Goal: Task Accomplishment & Management: Manage account settings

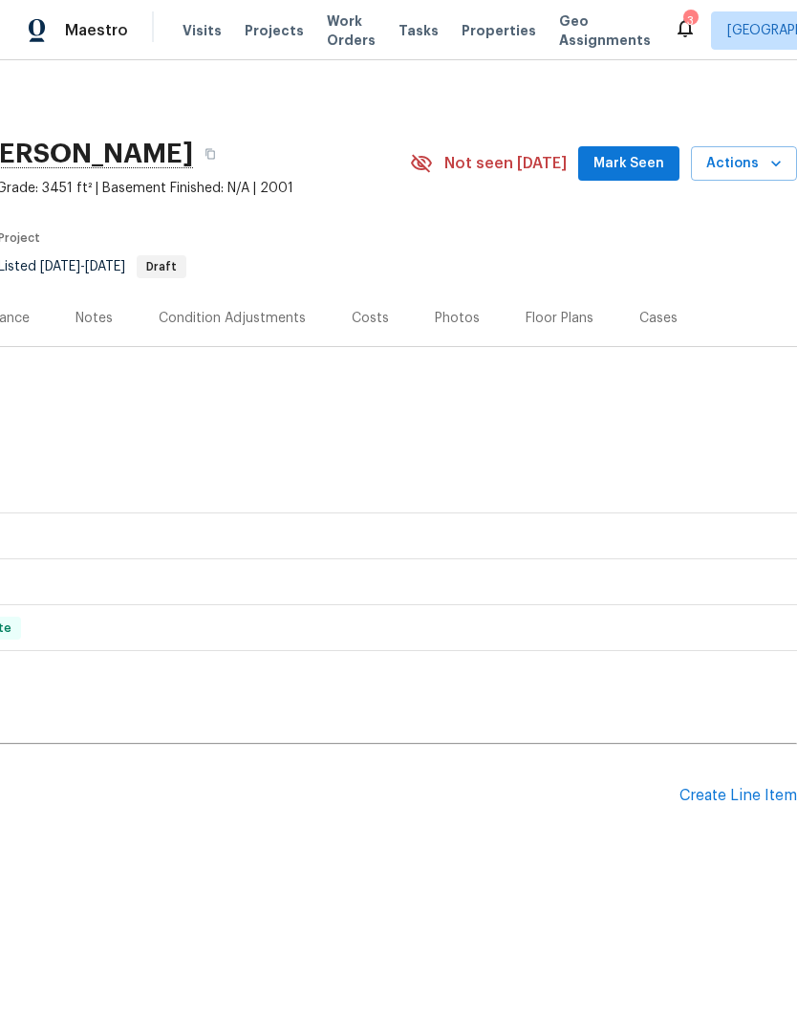
scroll to position [0, 283]
click at [745, 797] on div "Create Line Item" at bounding box center [739, 796] width 118 height 18
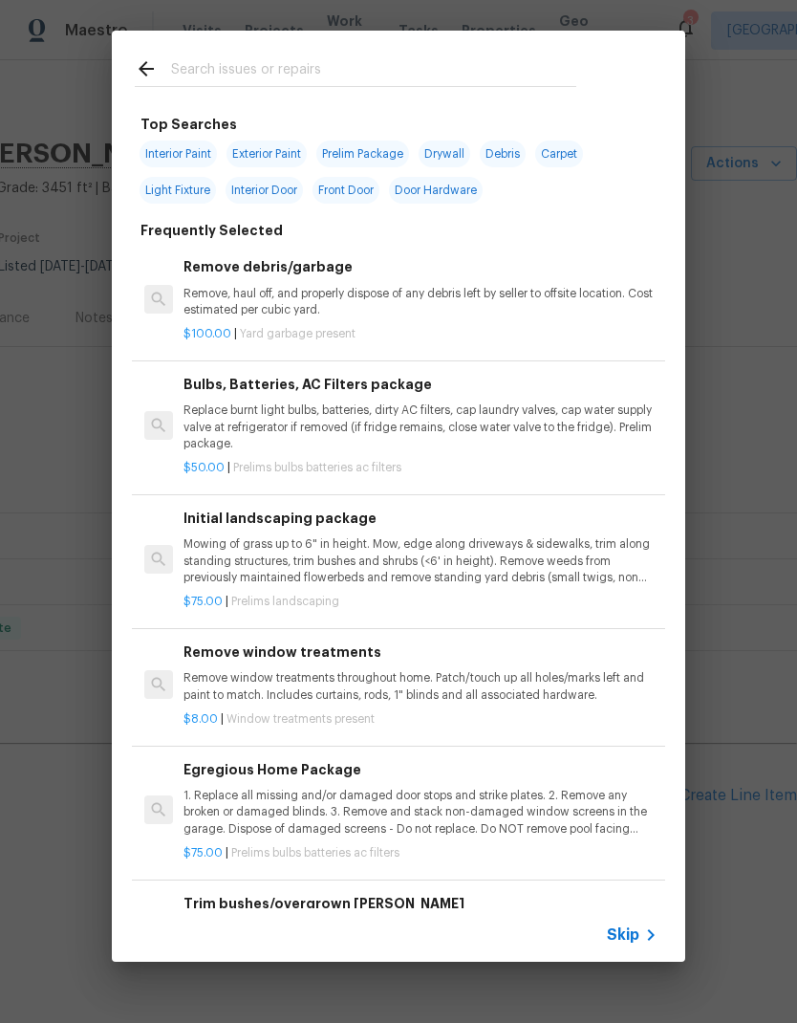
click at [356, 71] on input "text" at bounding box center [373, 71] width 405 height 29
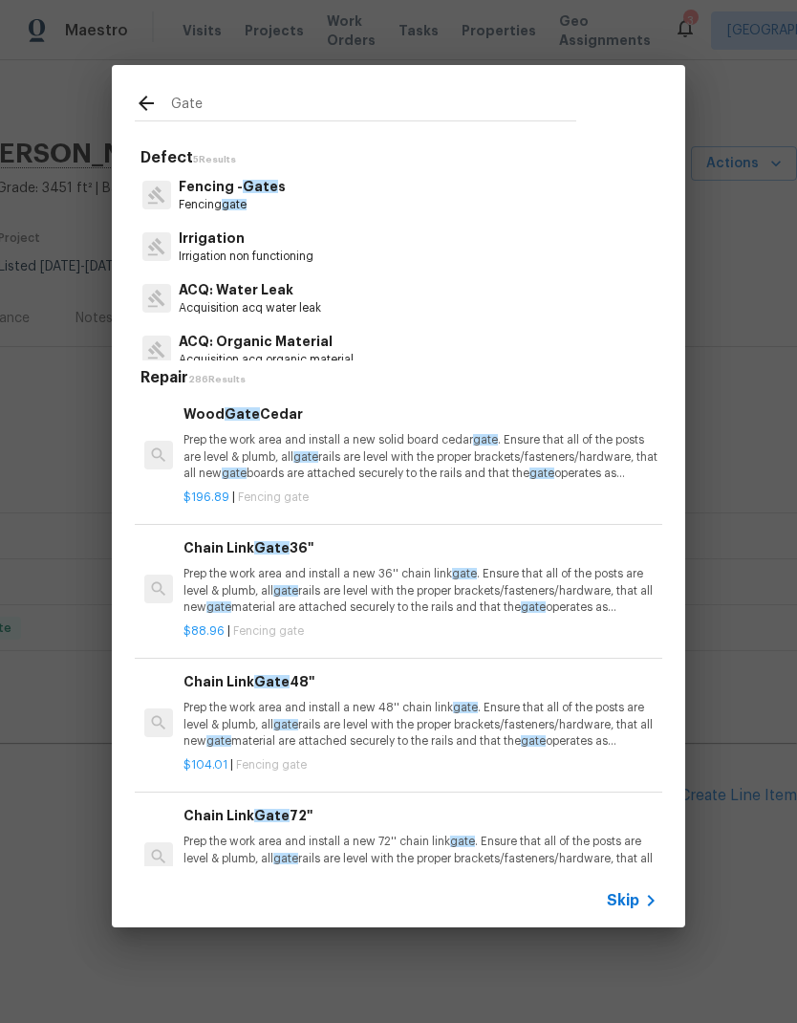
type input "Gate"
click at [319, 194] on div "Fencing - Gate s Fencing gate" at bounding box center [399, 195] width 528 height 52
click at [270, 189] on span "Gate" at bounding box center [260, 186] width 35 height 13
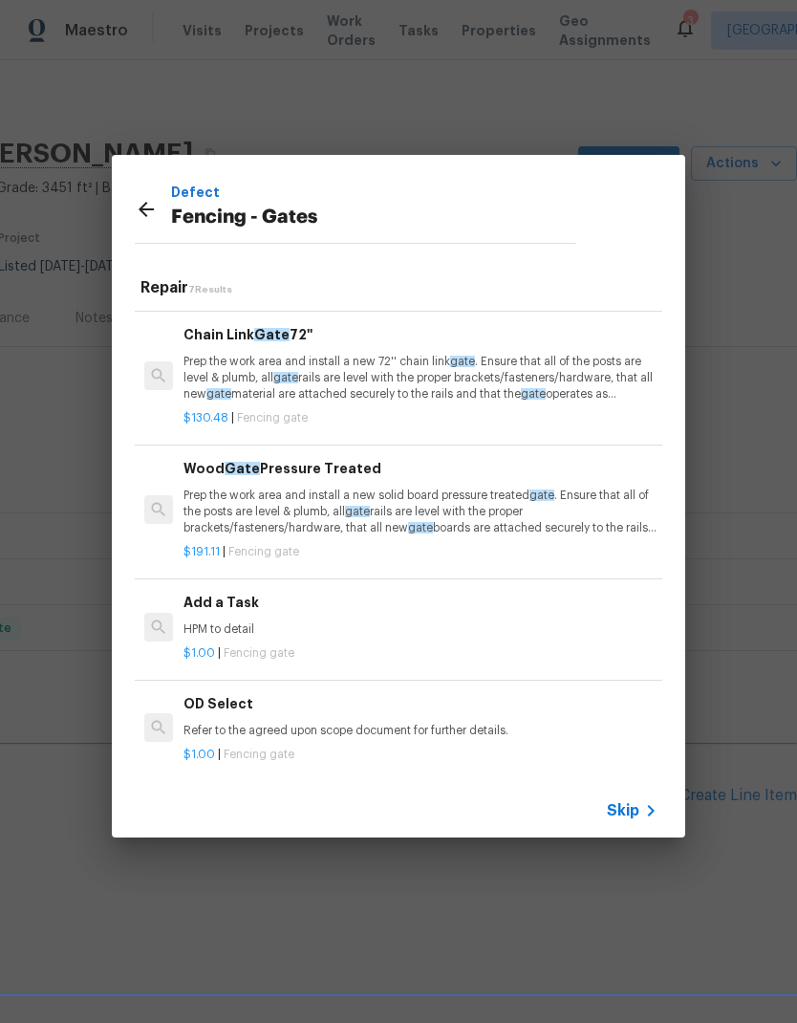
scroll to position [390, 0]
click at [392, 623] on p "HPM to detail" at bounding box center [421, 630] width 474 height 16
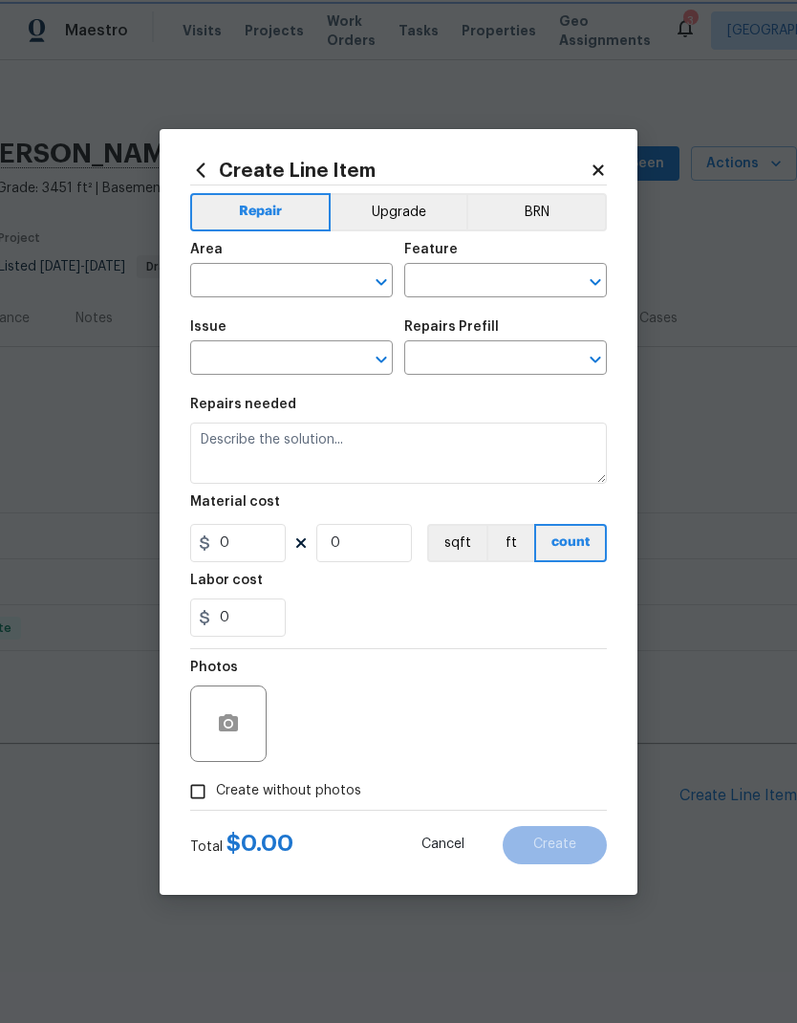
type input "Fencing - Gates"
type input "Add a Task $1.00"
type textarea "HPM to detail"
type input "1"
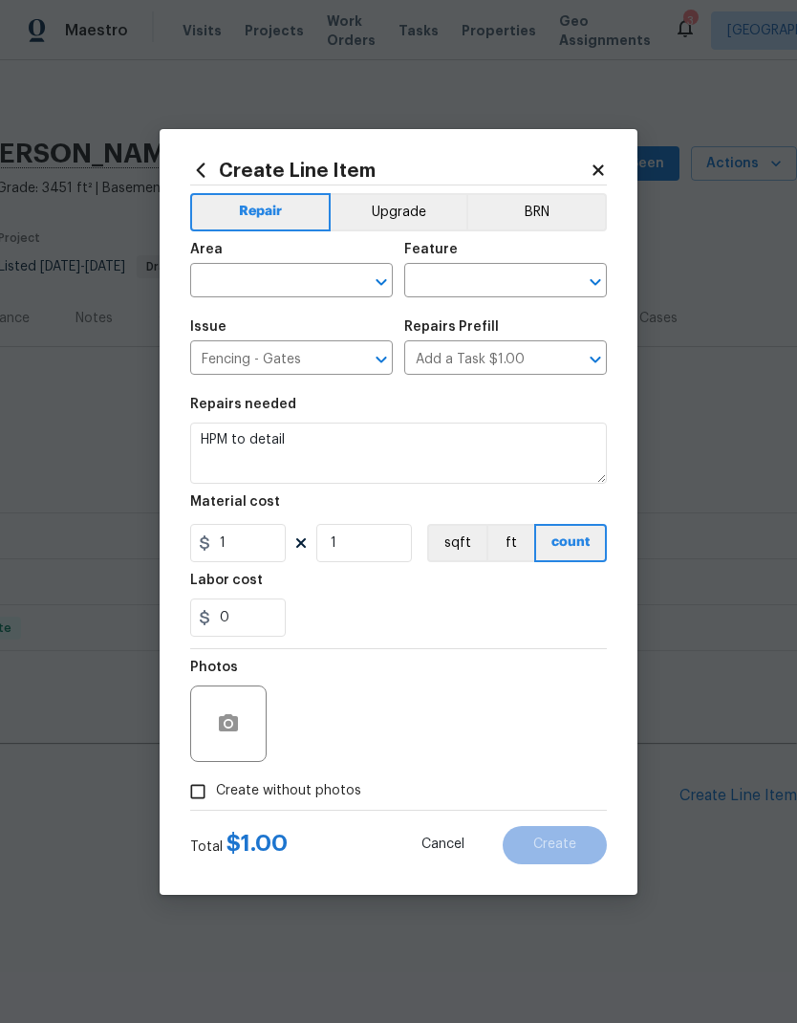
click at [294, 281] on input "text" at bounding box center [264, 283] width 149 height 30
click at [327, 327] on li "Back" at bounding box center [291, 325] width 203 height 32
type input "Back"
click at [354, 273] on icon "Clear" at bounding box center [356, 281] width 19 height 19
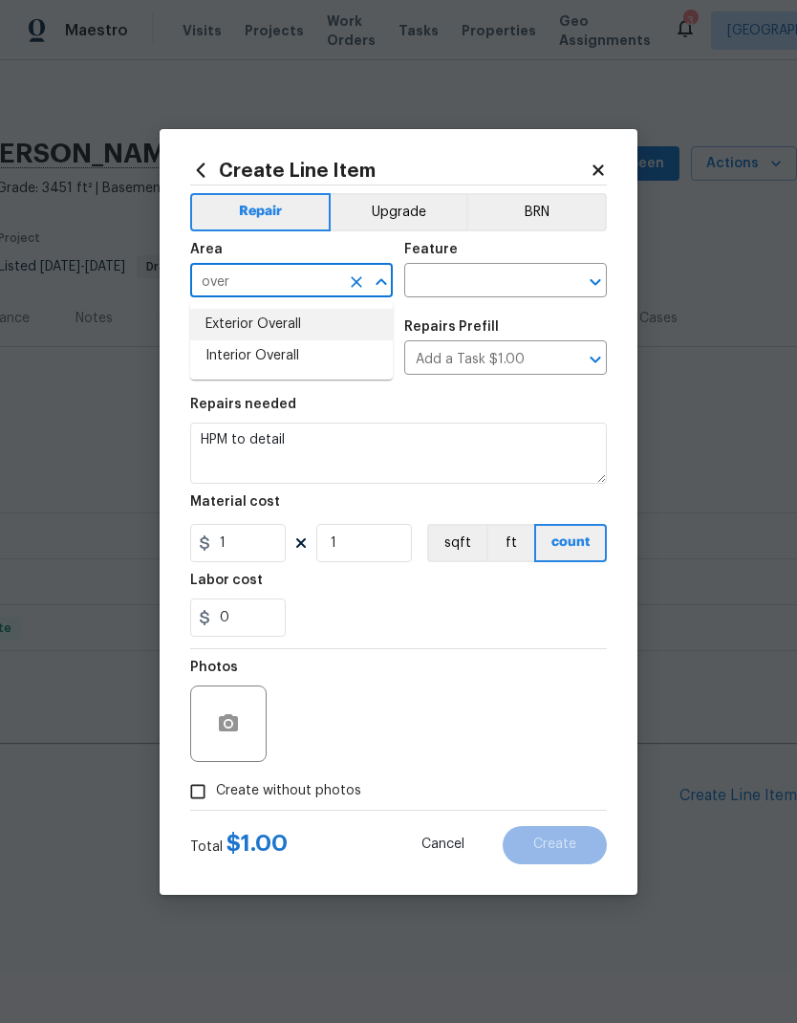
click at [338, 332] on li "Exterior Overall" at bounding box center [291, 325] width 203 height 32
type input "Exterior Overall"
click at [507, 275] on input "text" at bounding box center [478, 283] width 149 height 30
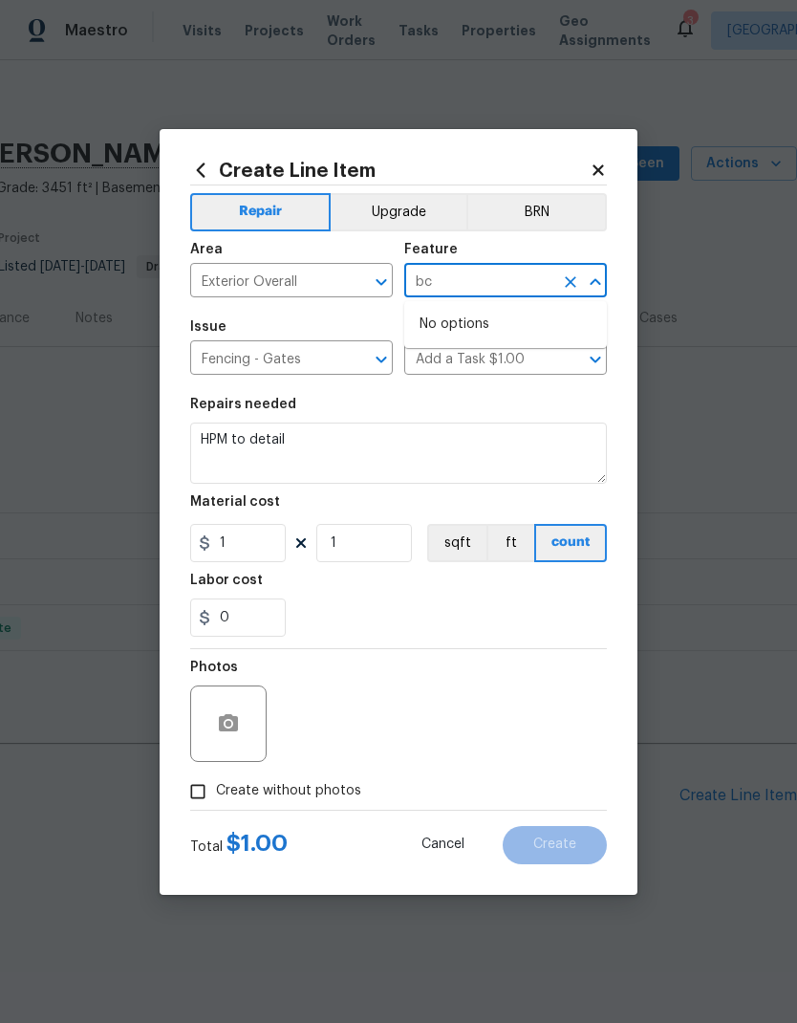
type input "b"
click at [527, 364] on li "Fence" at bounding box center [505, 371] width 203 height 32
type input "Fence"
click at [382, 456] on textarea "HPM to detail" at bounding box center [398, 452] width 417 height 61
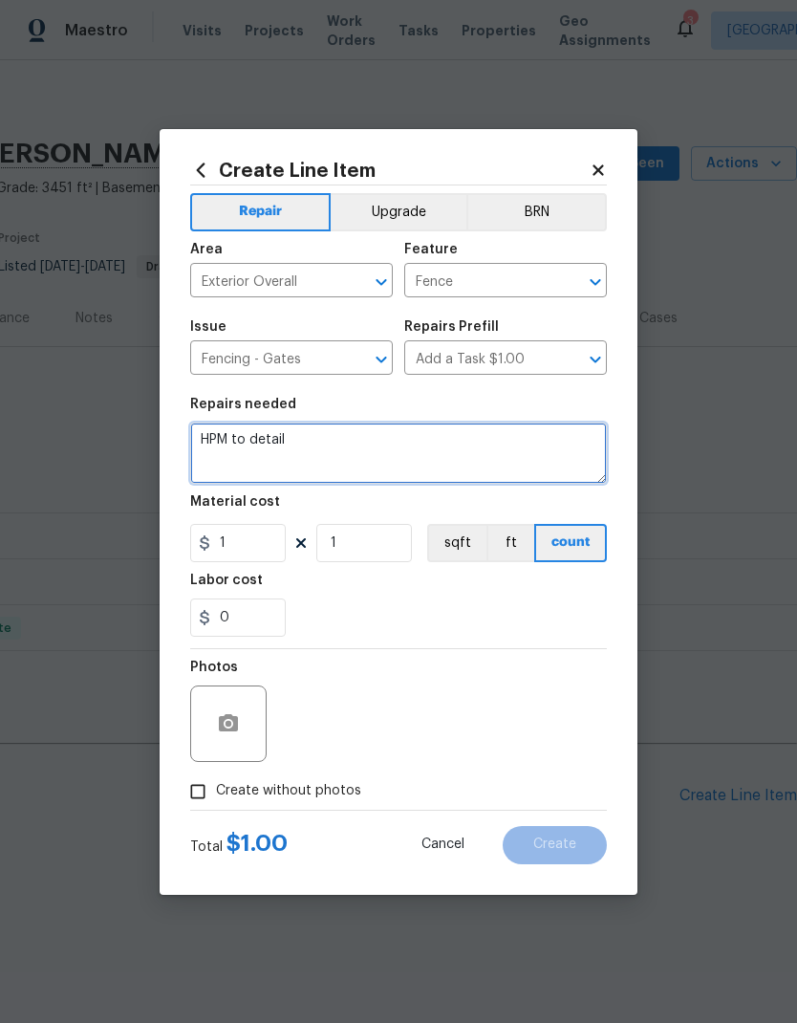
click at [227, 442] on textarea "HPM to detail" at bounding box center [398, 452] width 417 height 61
click at [226, 446] on textarea "HPM to detail" at bounding box center [398, 452] width 417 height 61
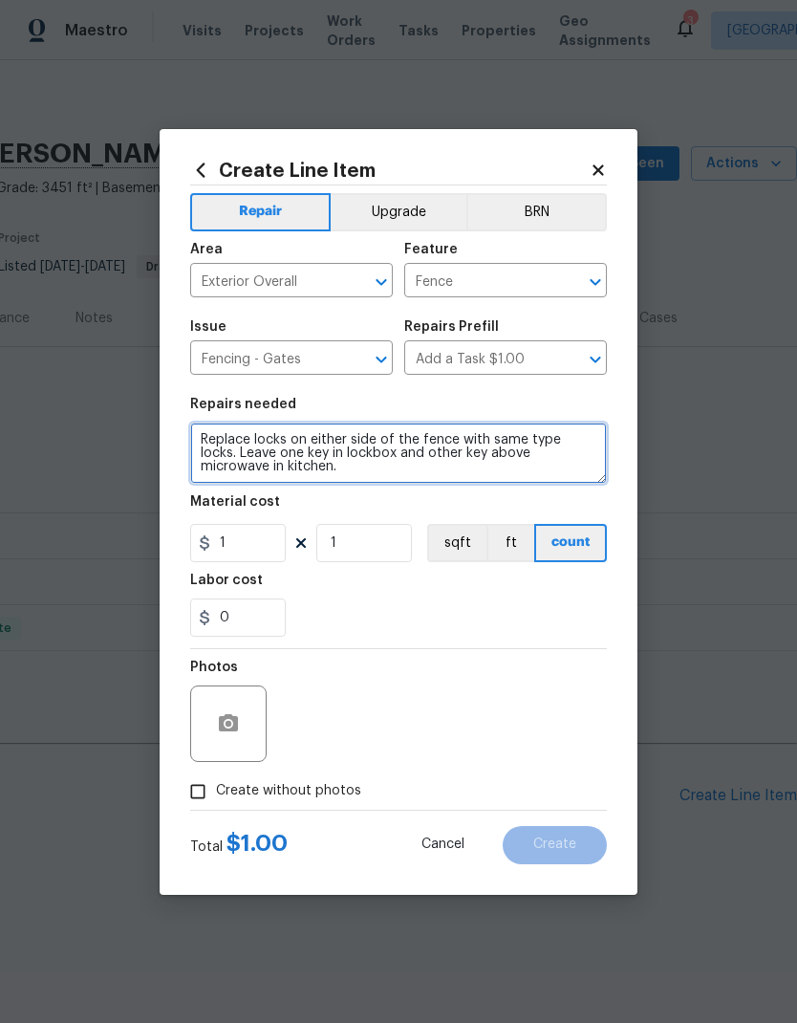
type textarea "Replace locks on either side of the fence with same type locks. Leave one key i…"
click at [424, 595] on div "Labor cost" at bounding box center [398, 585] width 417 height 25
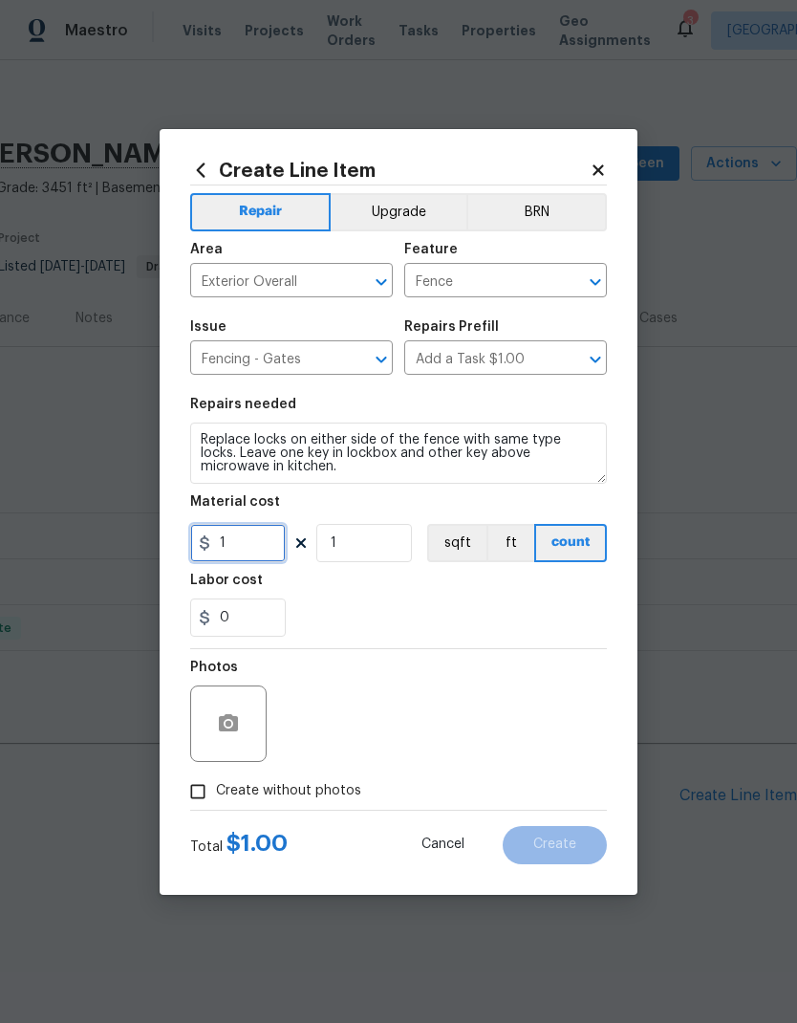
click at [257, 551] on input "1" at bounding box center [238, 543] width 96 height 38
click at [458, 591] on div "Labor cost" at bounding box center [398, 585] width 417 height 25
click at [216, 739] on button "button" at bounding box center [228, 724] width 46 height 46
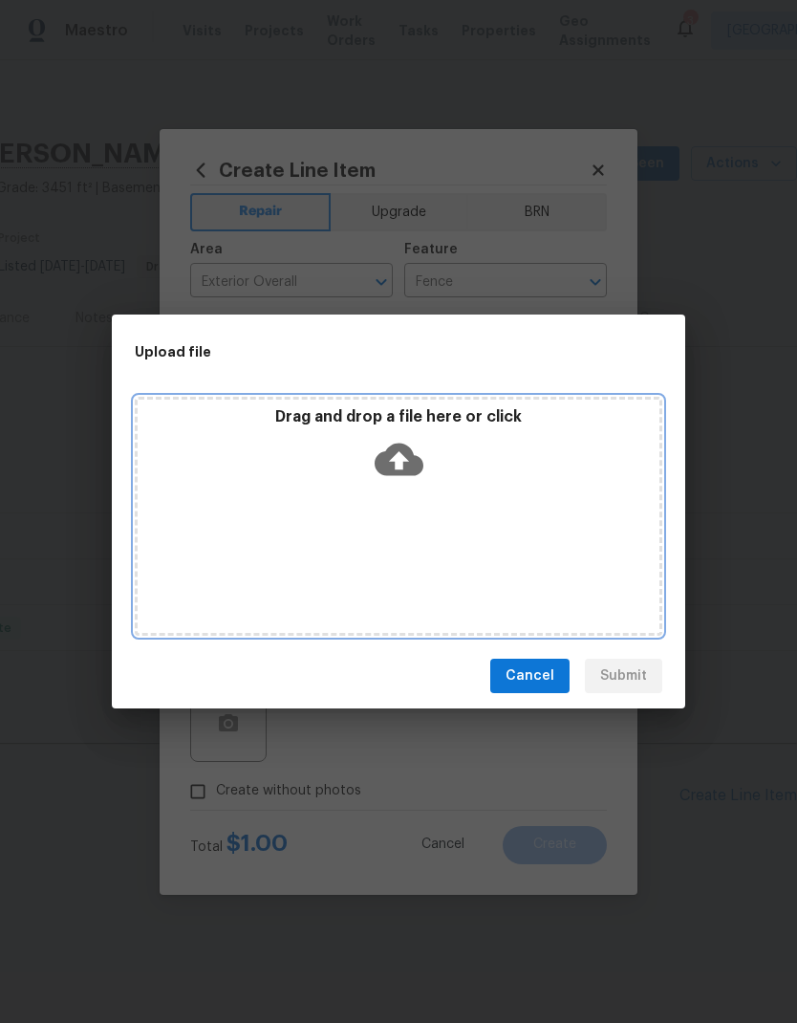
click at [228, 506] on div "Drag and drop a file here or click" at bounding box center [399, 516] width 528 height 239
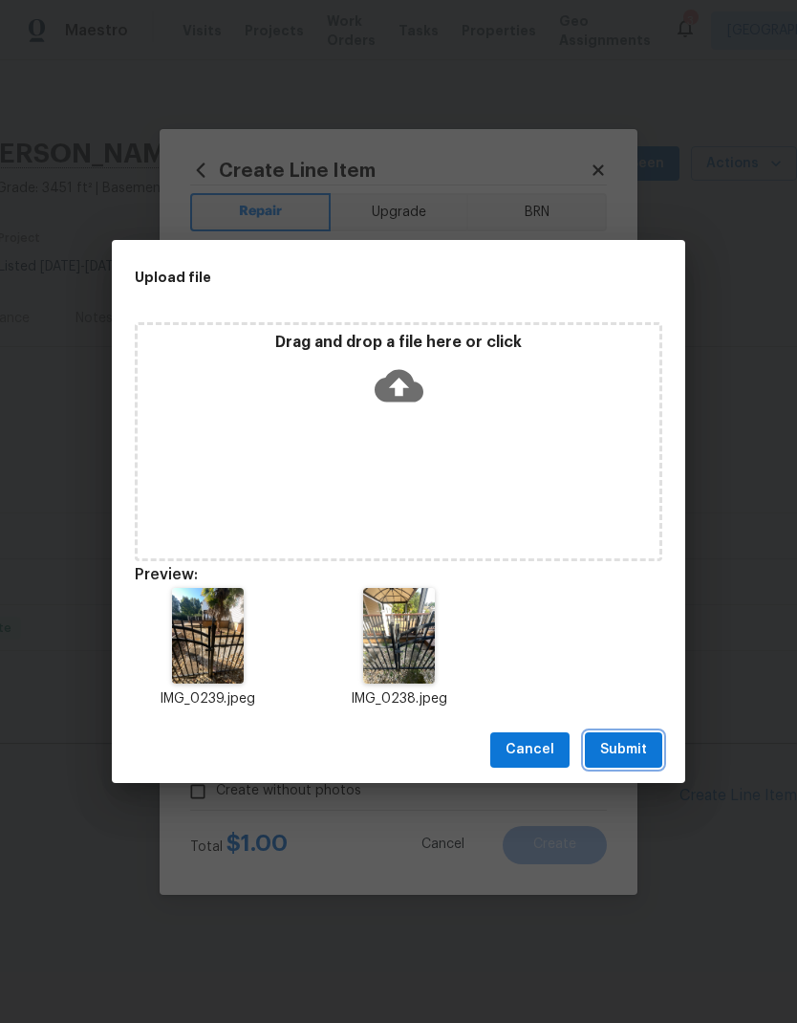
click at [641, 745] on span "Submit" at bounding box center [623, 750] width 47 height 24
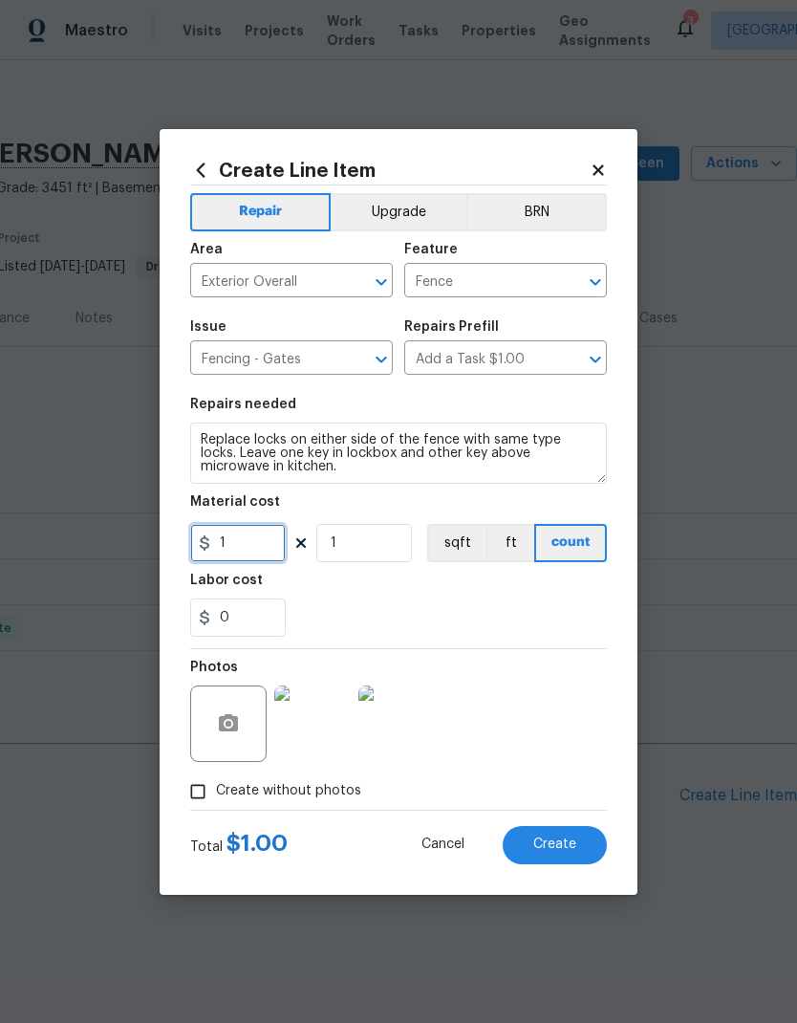
click at [265, 550] on input "1" at bounding box center [238, 543] width 96 height 38
type input "100"
click at [395, 539] on input "1" at bounding box center [364, 543] width 96 height 38
type input "2"
click at [257, 618] on input "0" at bounding box center [238, 617] width 96 height 38
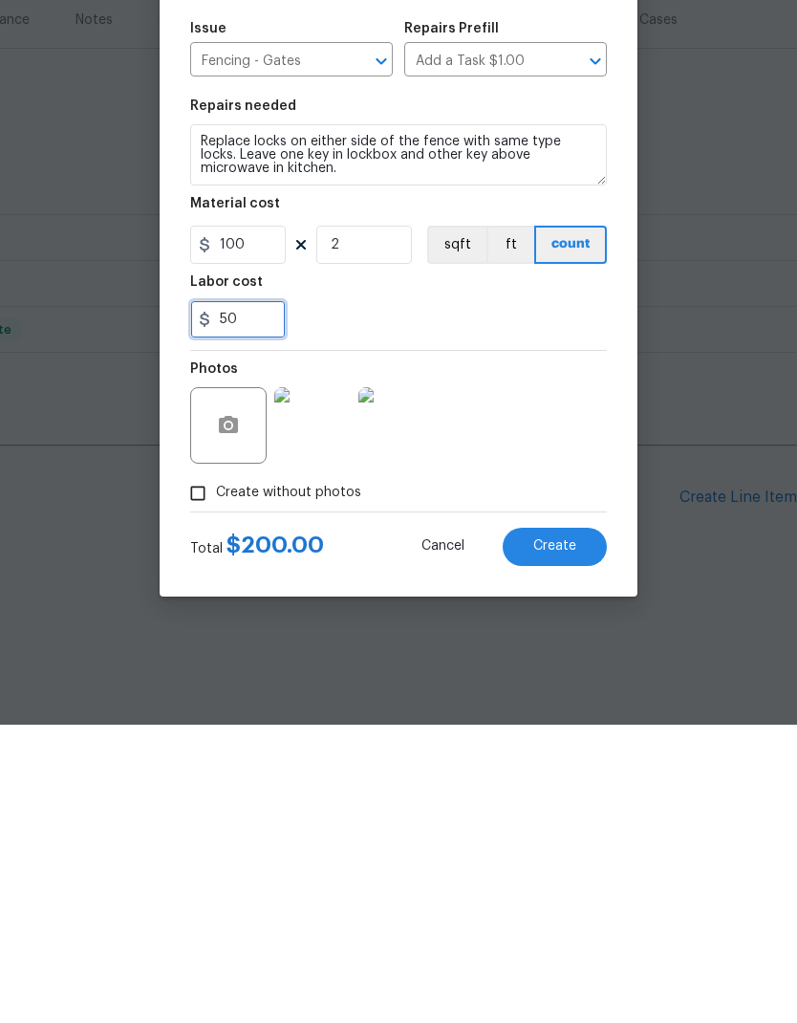
type input "50"
click at [551, 649] on div "Photos" at bounding box center [398, 711] width 417 height 124
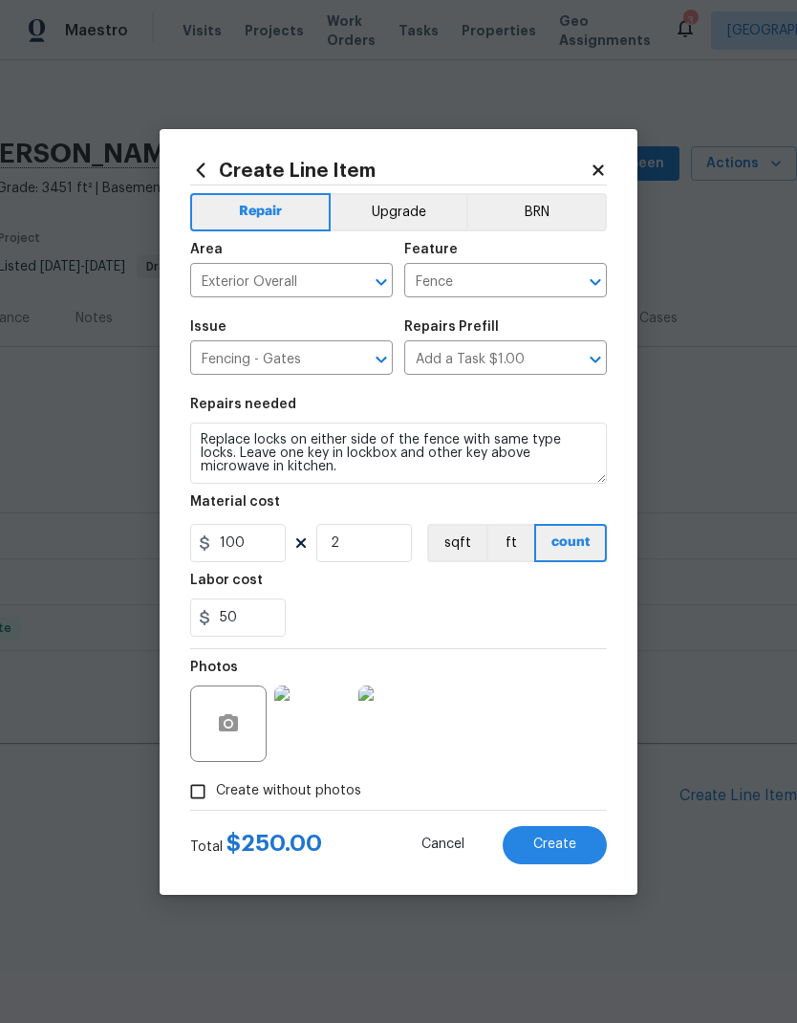
click at [578, 857] on button "Create" at bounding box center [555, 845] width 104 height 38
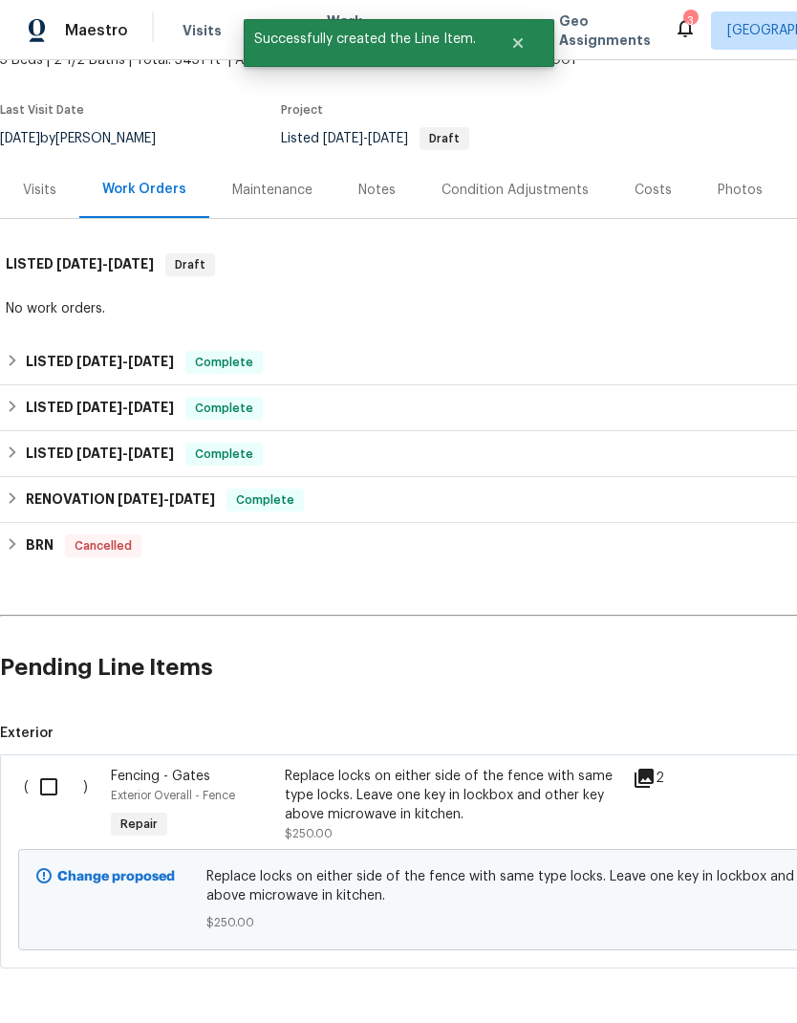
scroll to position [127, 0]
click at [60, 793] on input "checkbox" at bounding box center [56, 788] width 54 height 40
checkbox input "true"
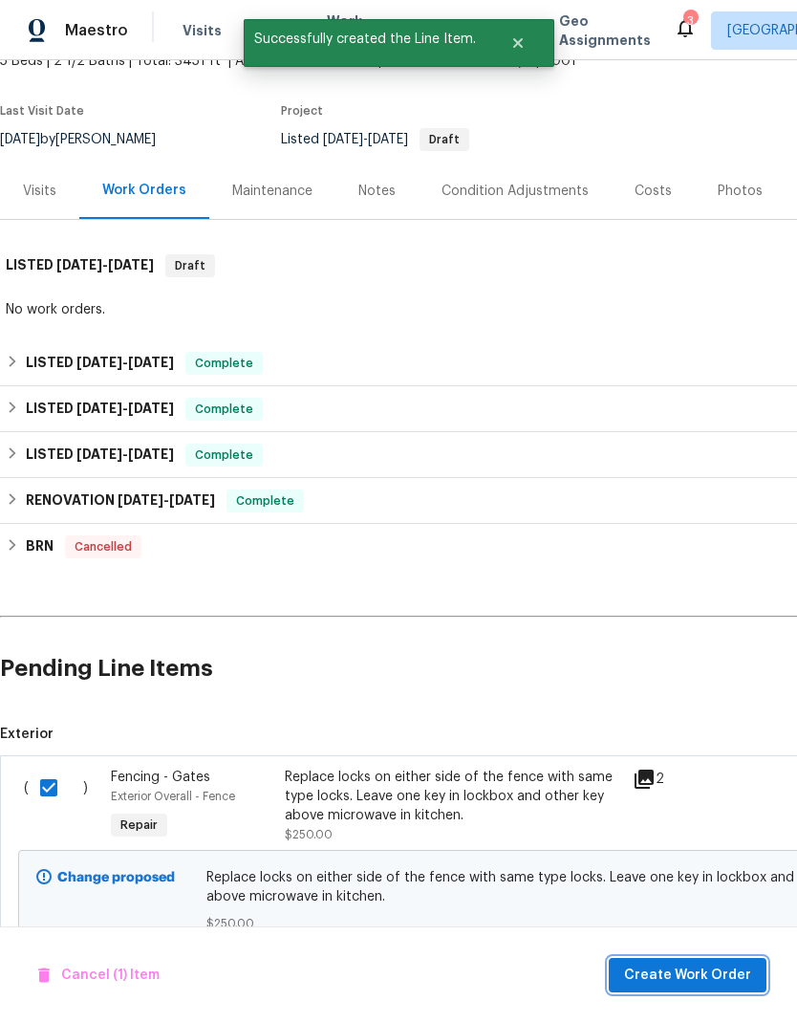
click at [702, 983] on span "Create Work Order" at bounding box center [687, 975] width 127 height 24
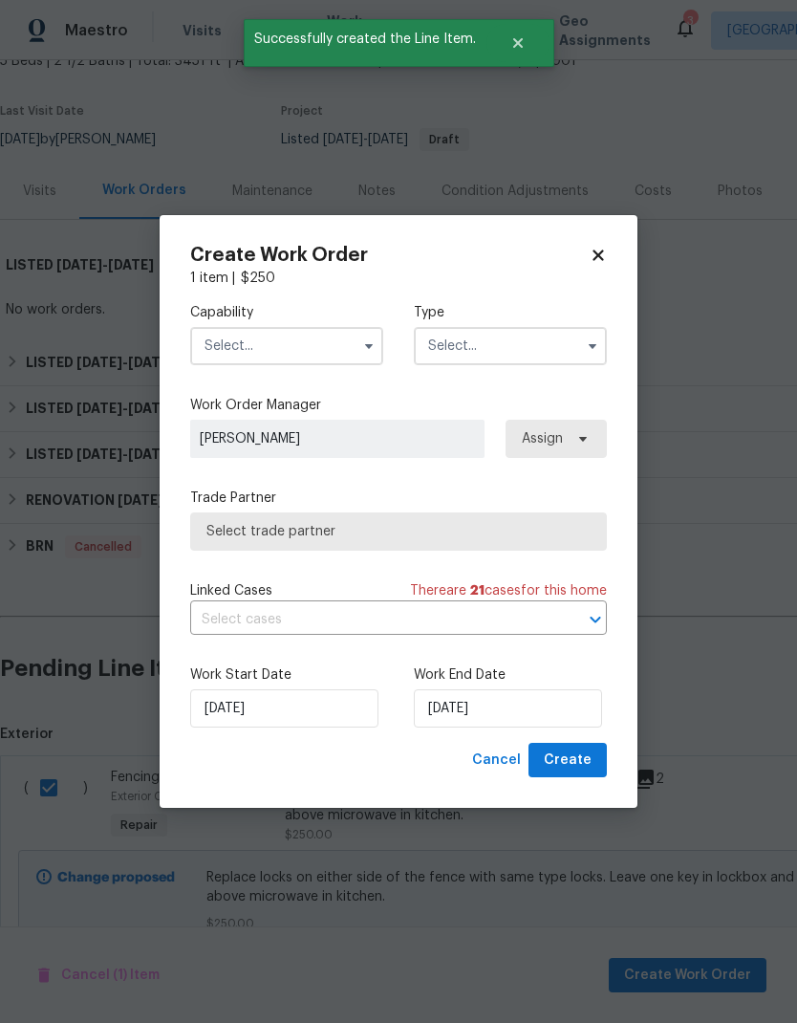
click at [331, 342] on input "text" at bounding box center [286, 346] width 193 height 38
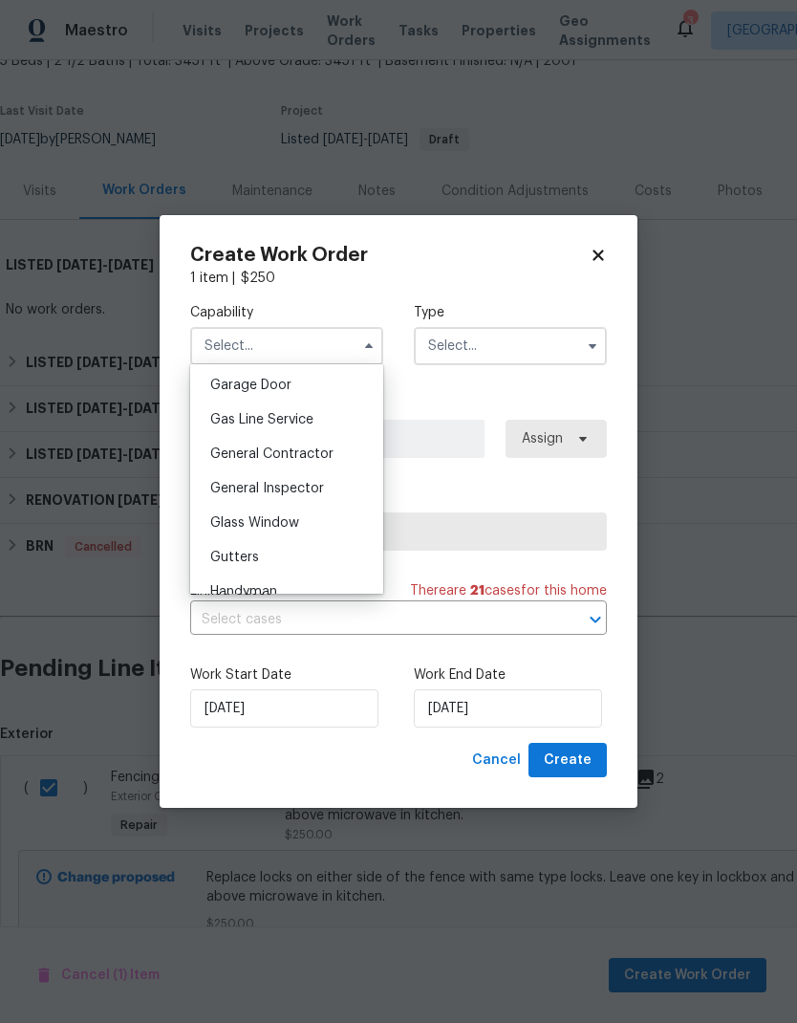
scroll to position [848, 0]
click at [324, 463] on div "General Contractor" at bounding box center [287, 452] width 184 height 34
type input "General Contractor"
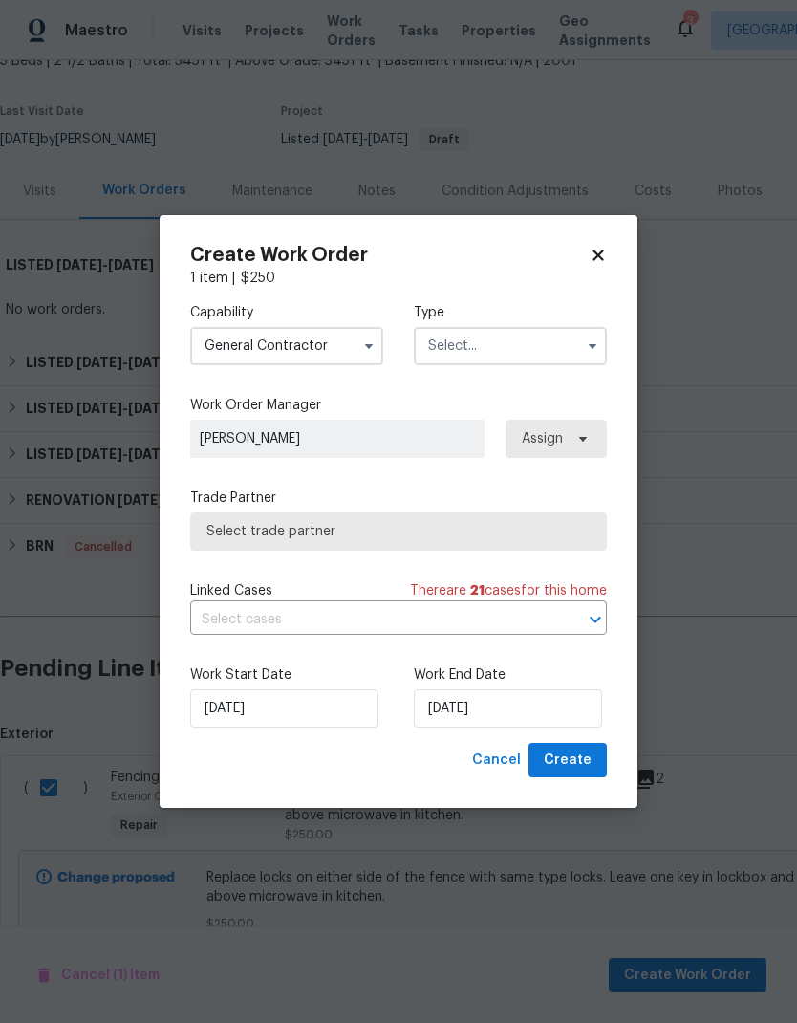
click at [514, 357] on input "text" at bounding box center [510, 346] width 193 height 38
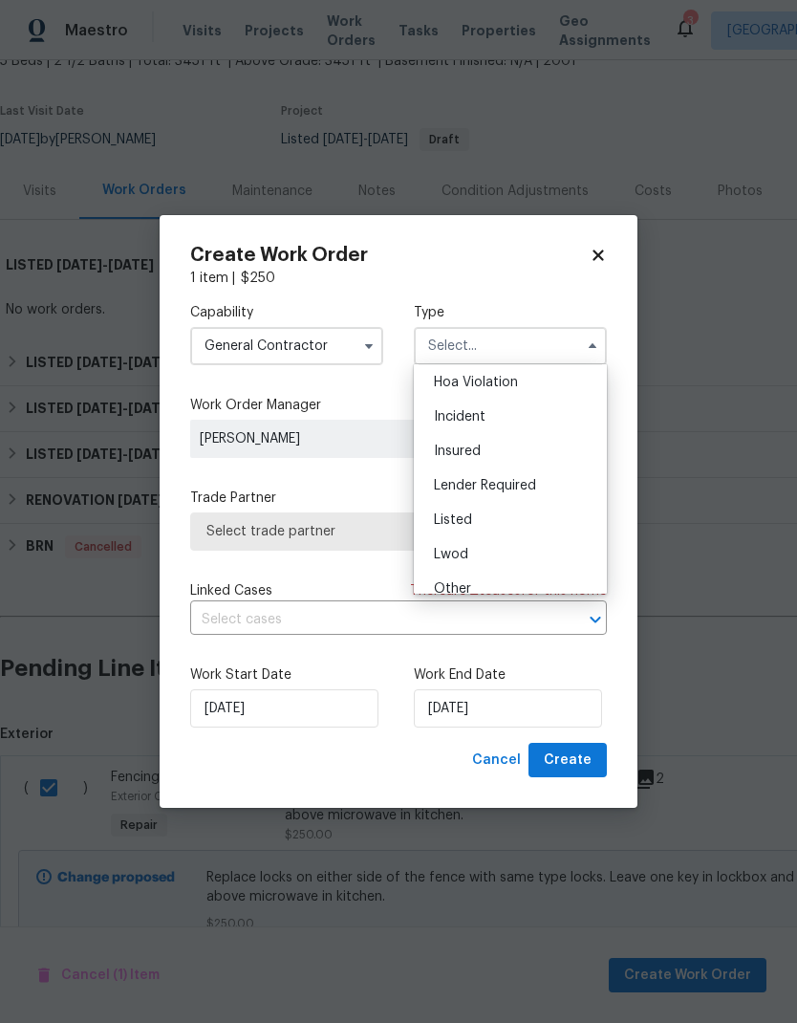
scroll to position [87, 0]
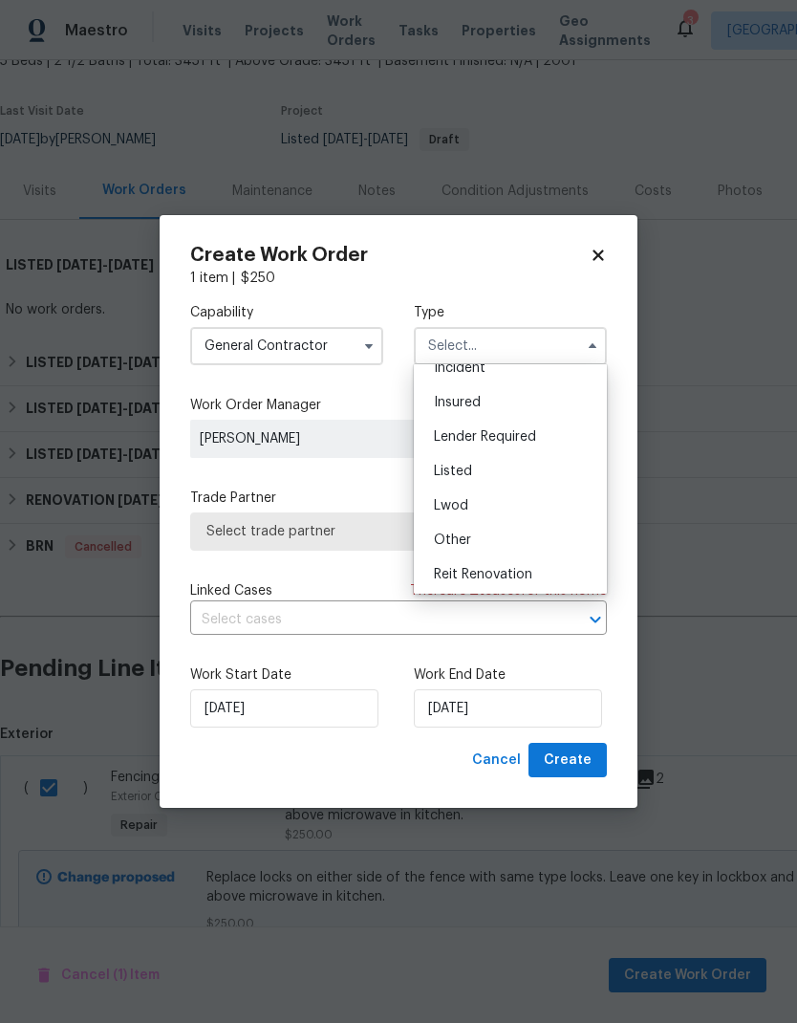
click at [527, 465] on div "Listed" at bounding box center [511, 471] width 184 height 34
type input "Listed"
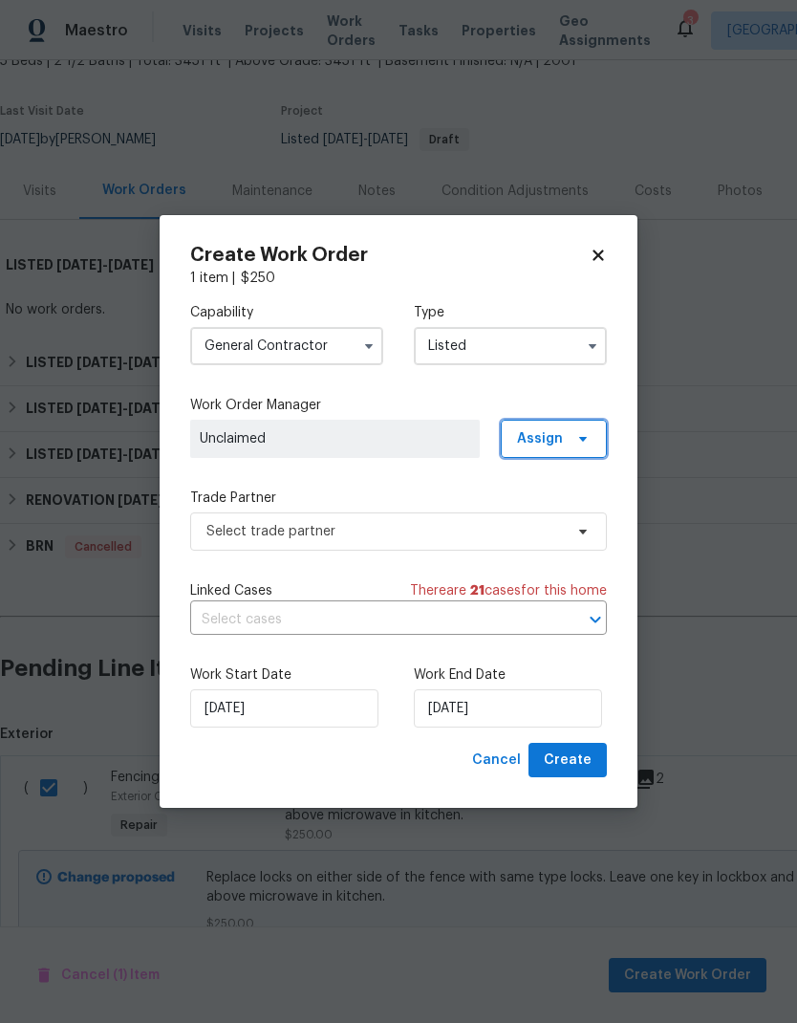
click at [572, 437] on span at bounding box center [580, 438] width 21 height 15
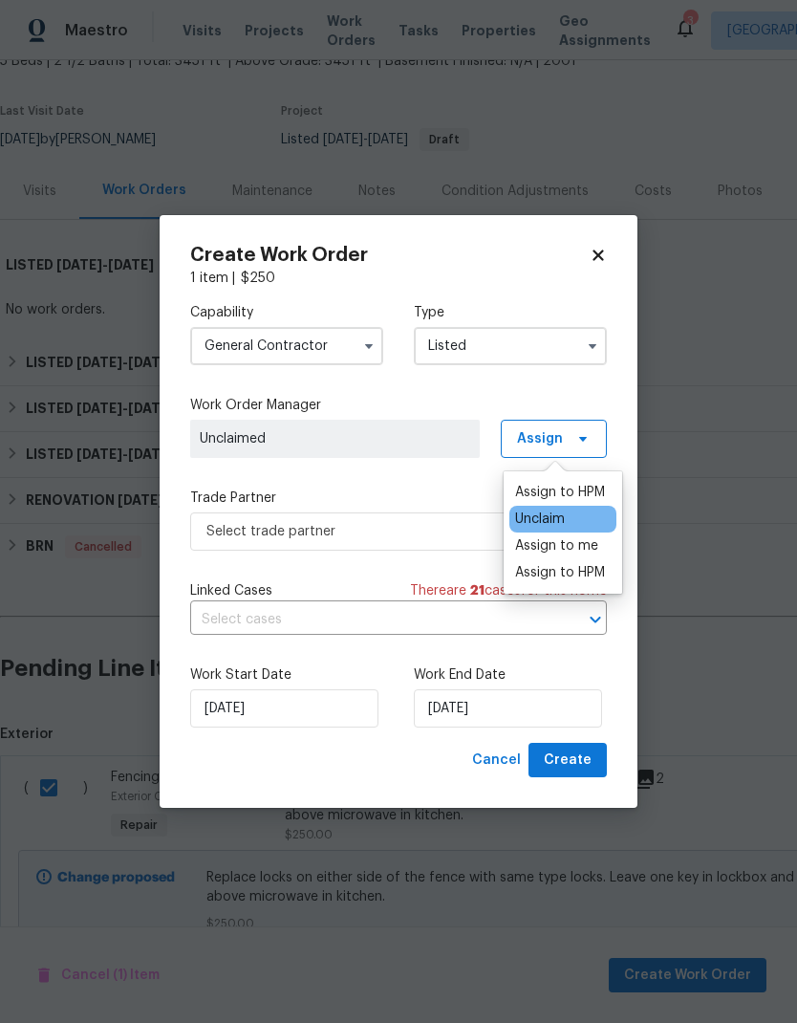
click at [583, 490] on div "Assign to HPM" at bounding box center [560, 492] width 90 height 19
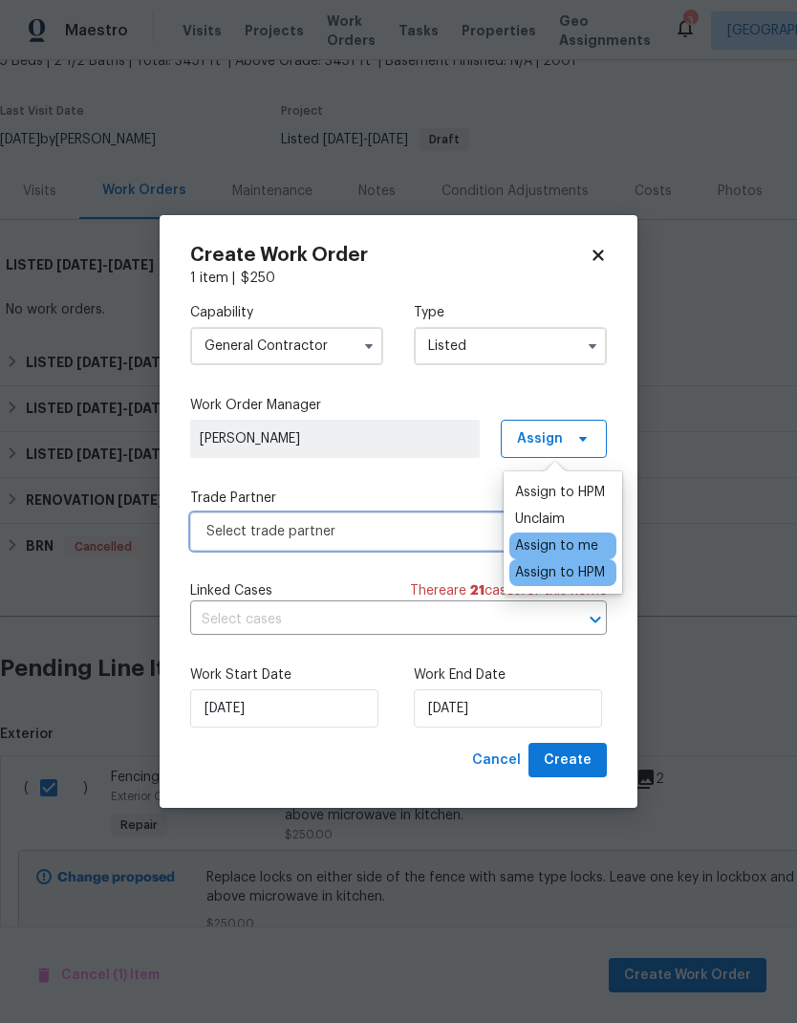
click at [396, 531] on span "Select trade partner" at bounding box center [384, 531] width 357 height 19
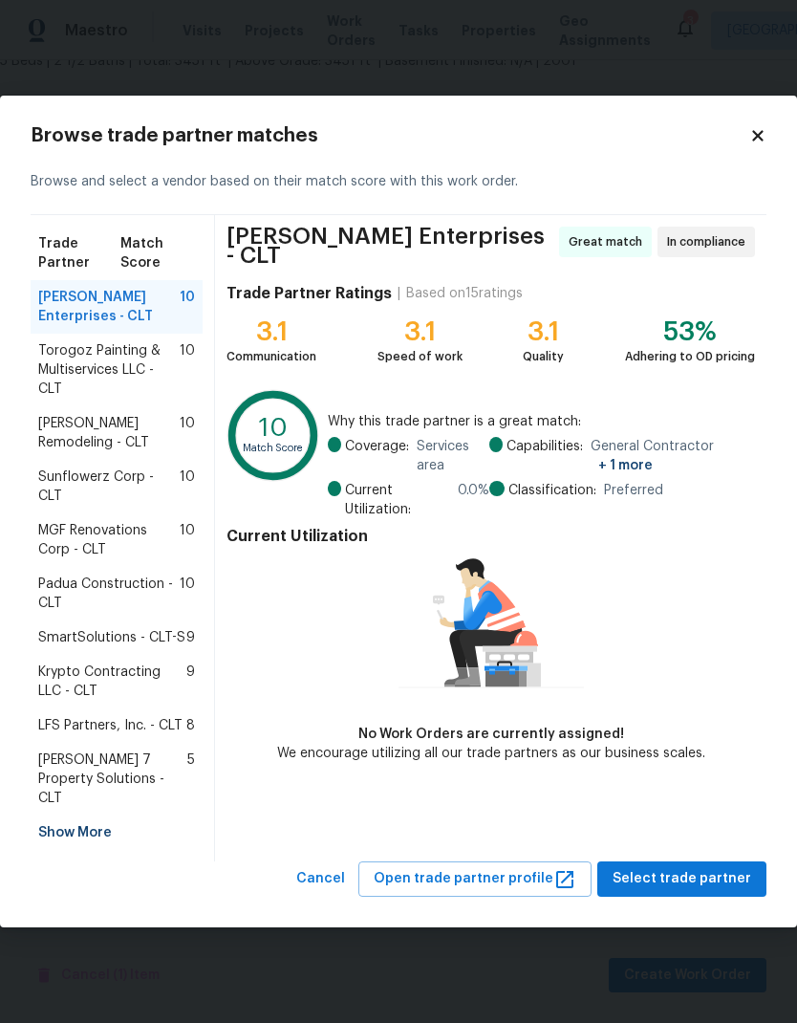
click at [147, 399] on span "Torogoz Painting & Multiservices LLC - CLT" at bounding box center [108, 369] width 141 height 57
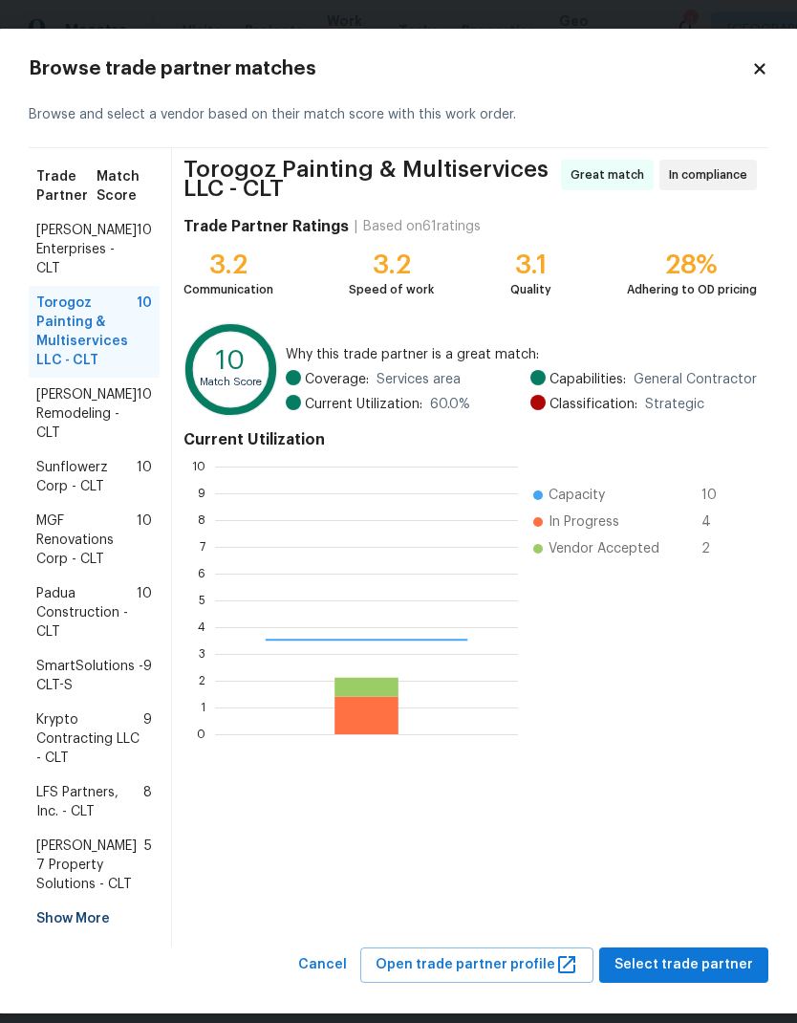
scroll to position [268, 303]
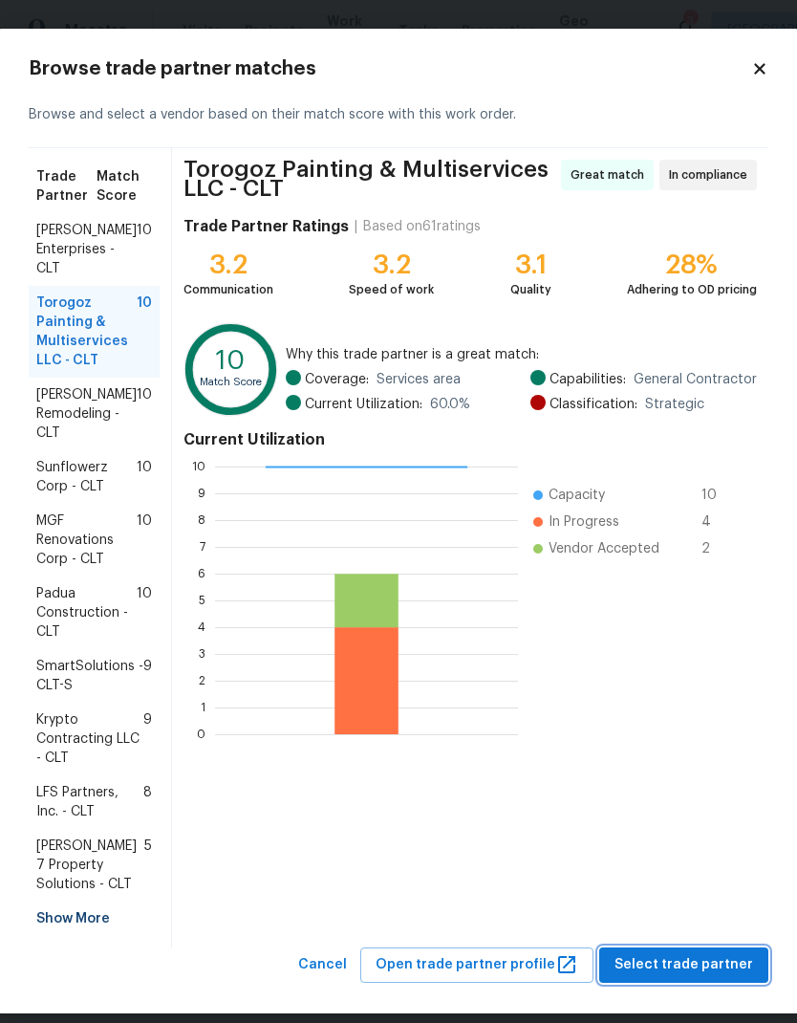
click at [711, 977] on button "Select trade partner" at bounding box center [683, 964] width 169 height 35
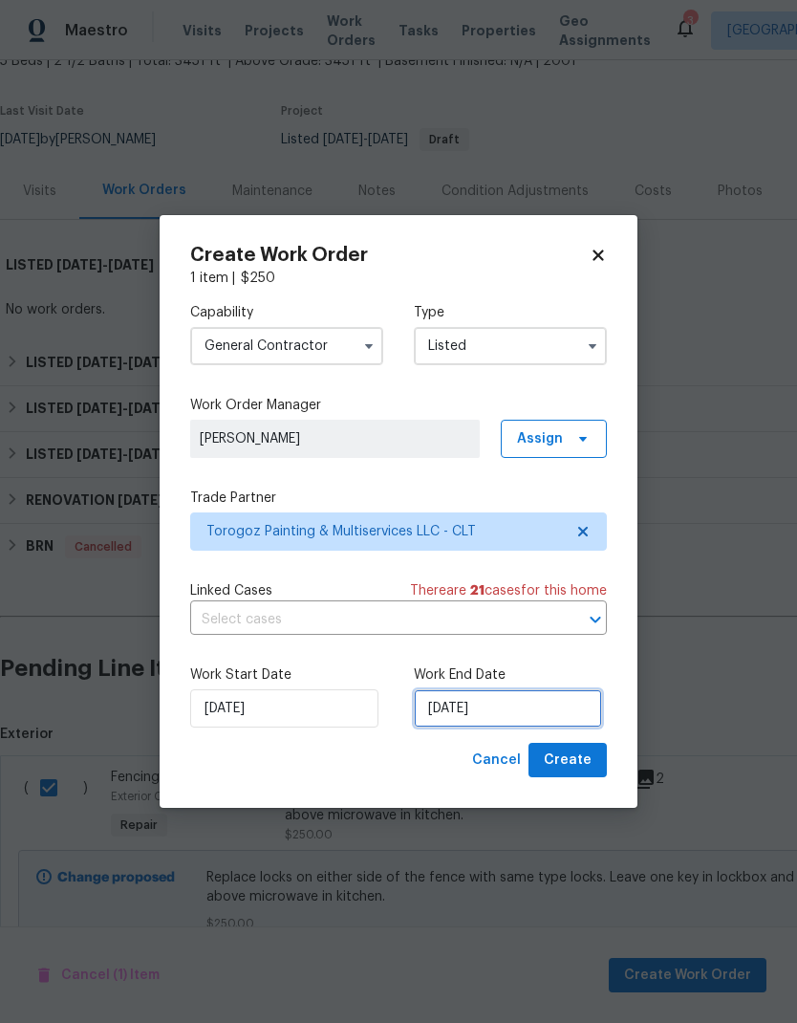
click at [508, 703] on input "[DATE]" at bounding box center [508, 708] width 188 height 38
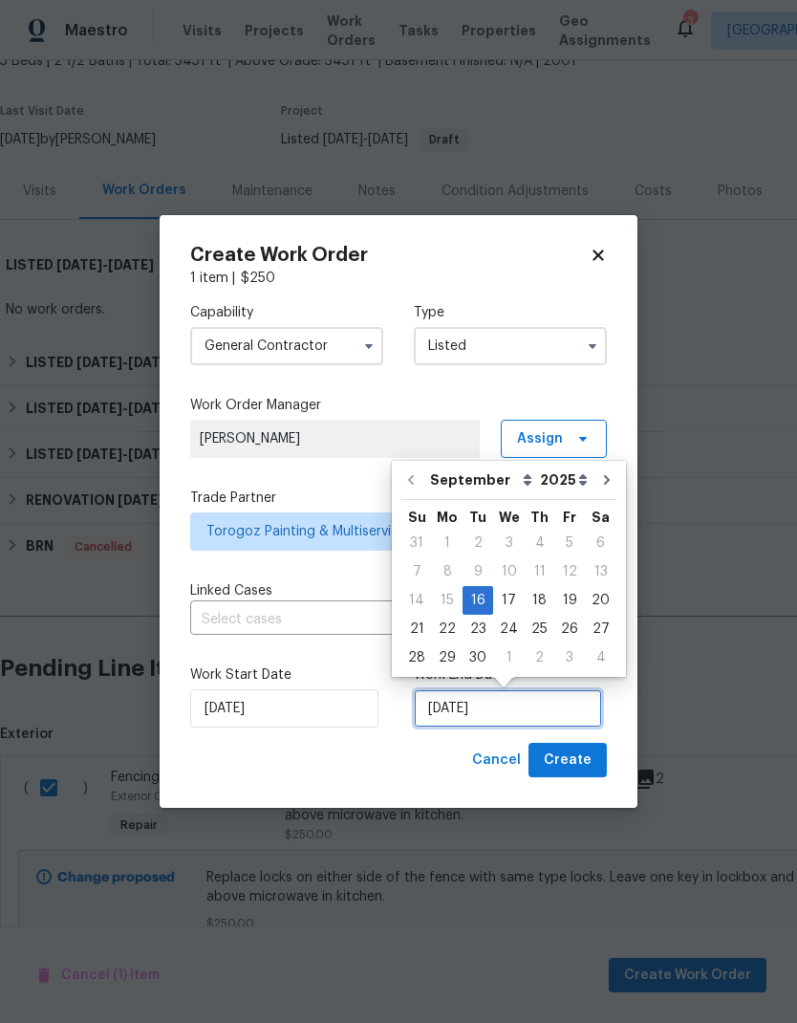
scroll to position [8, 0]
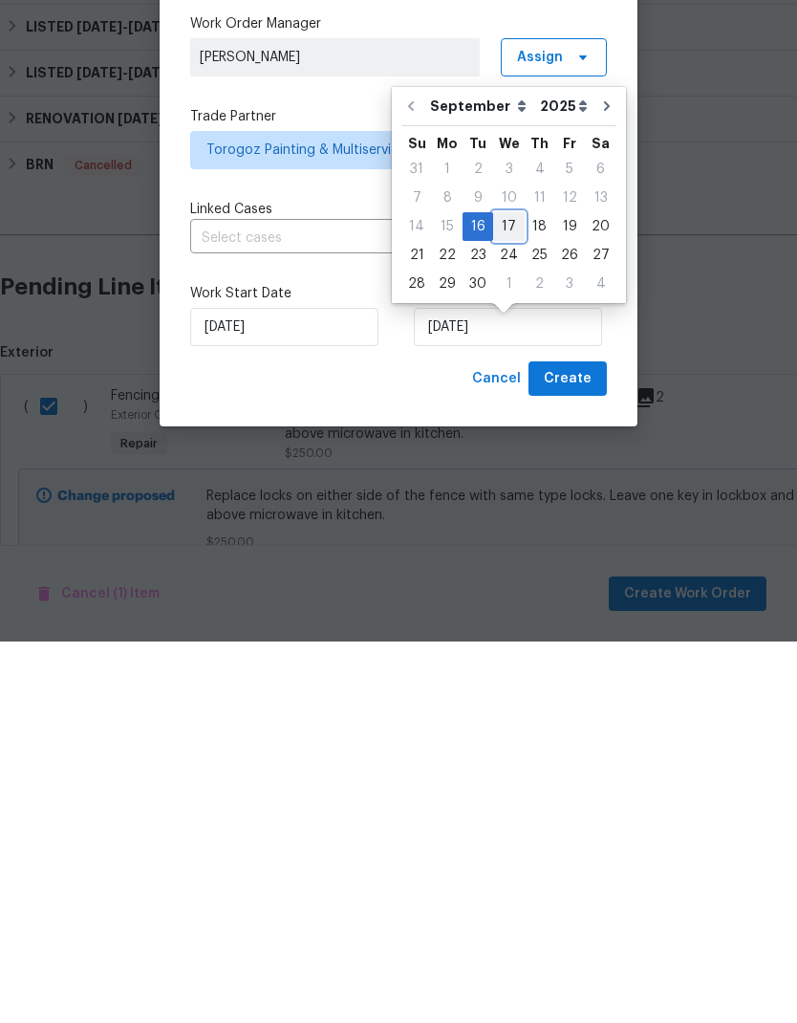
click at [503, 595] on div "17" at bounding box center [509, 608] width 32 height 27
type input "[DATE]"
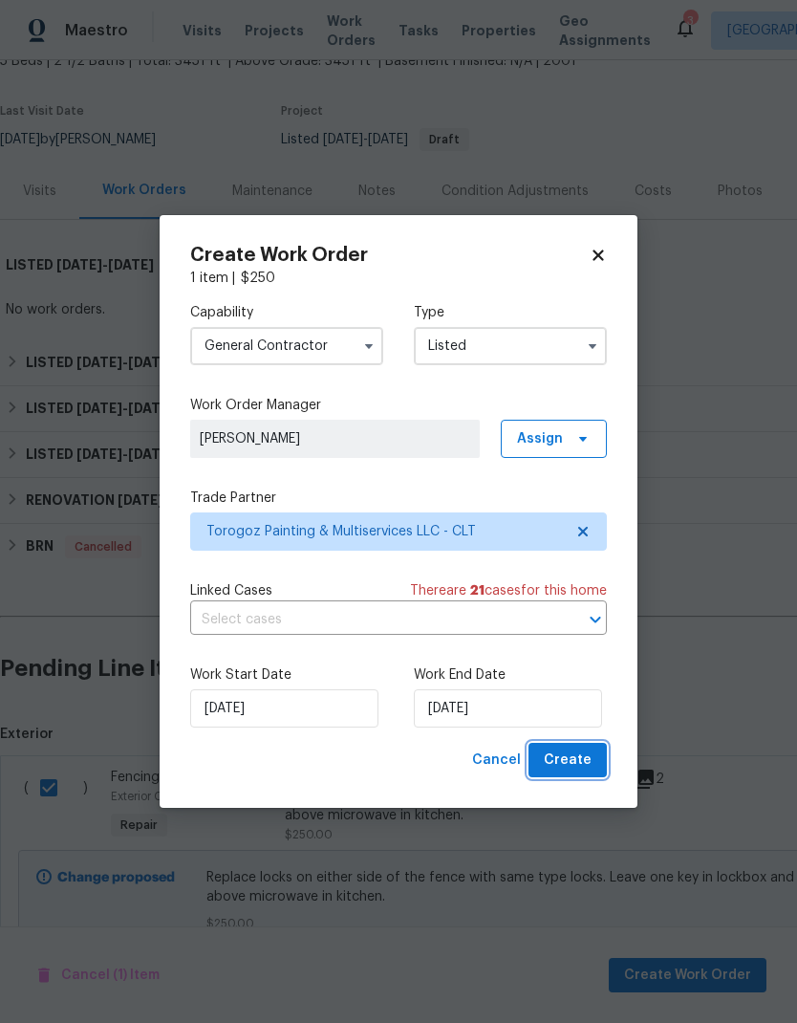
click at [590, 765] on span "Create" at bounding box center [568, 760] width 48 height 24
checkbox input "false"
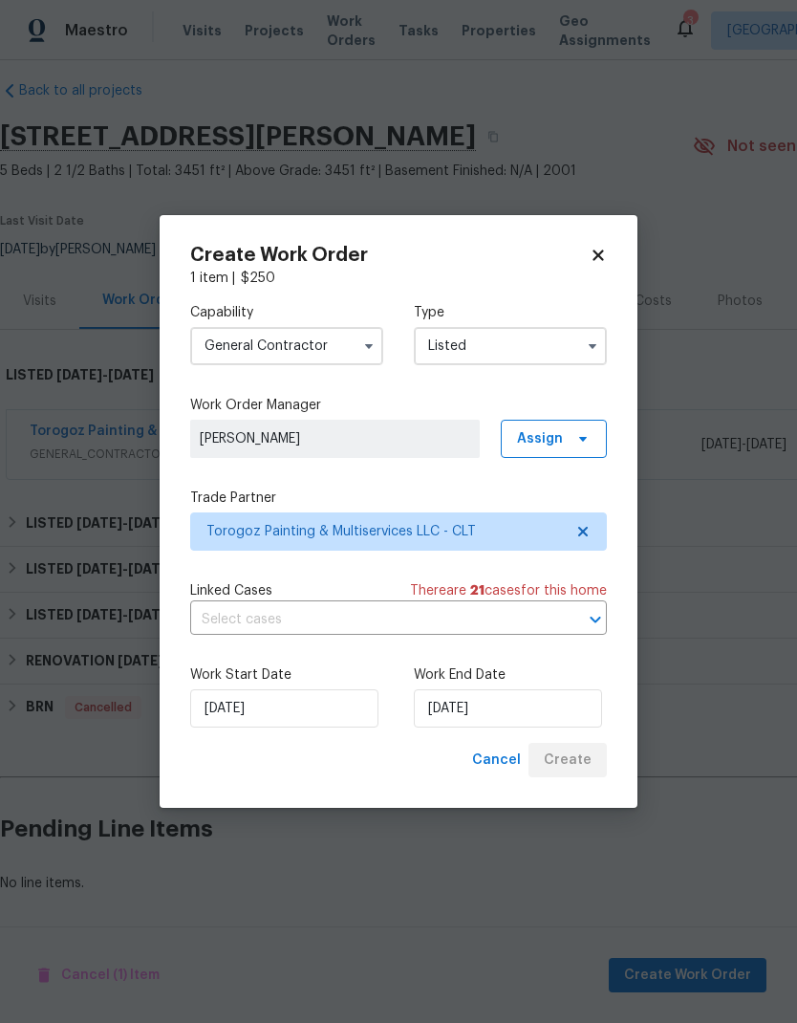
scroll to position [0, 0]
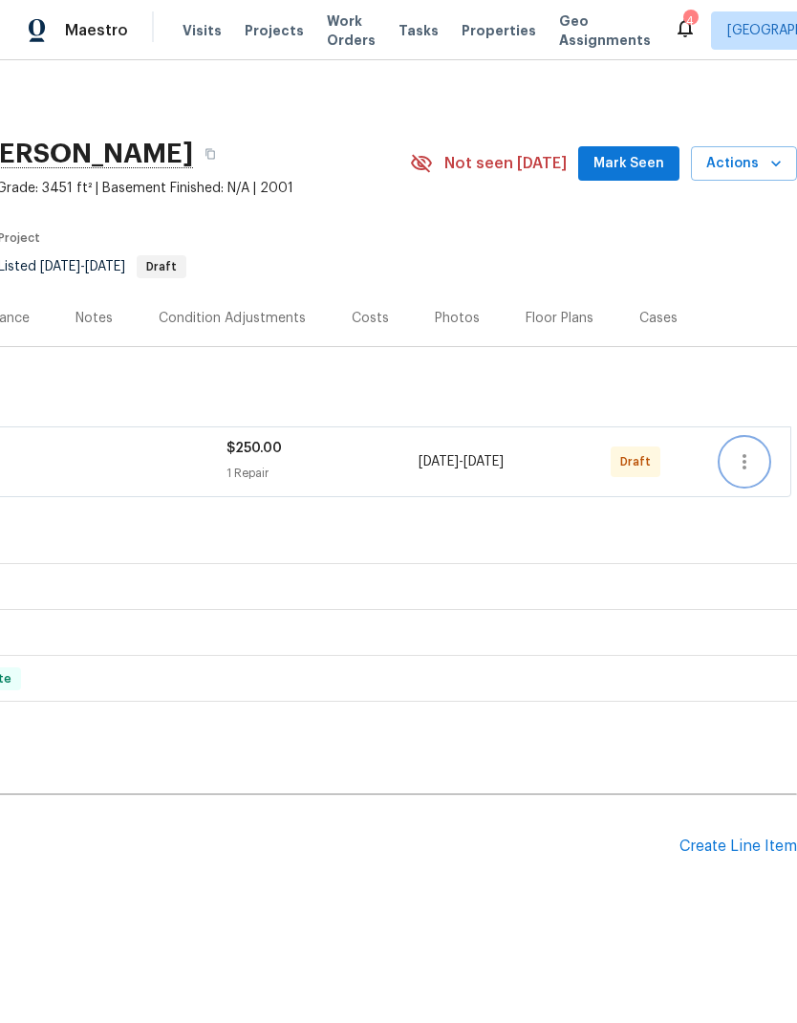
click at [746, 462] on icon "button" at bounding box center [745, 461] width 4 height 15
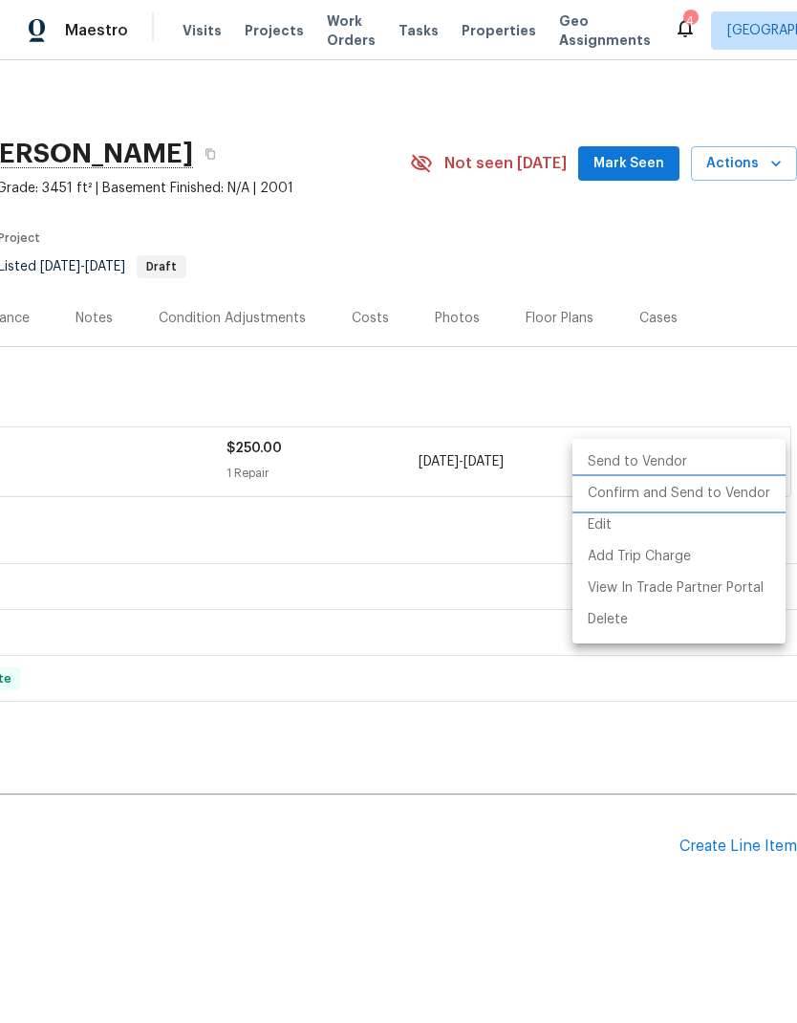
click at [723, 500] on li "Confirm and Send to Vendor" at bounding box center [679, 494] width 213 height 32
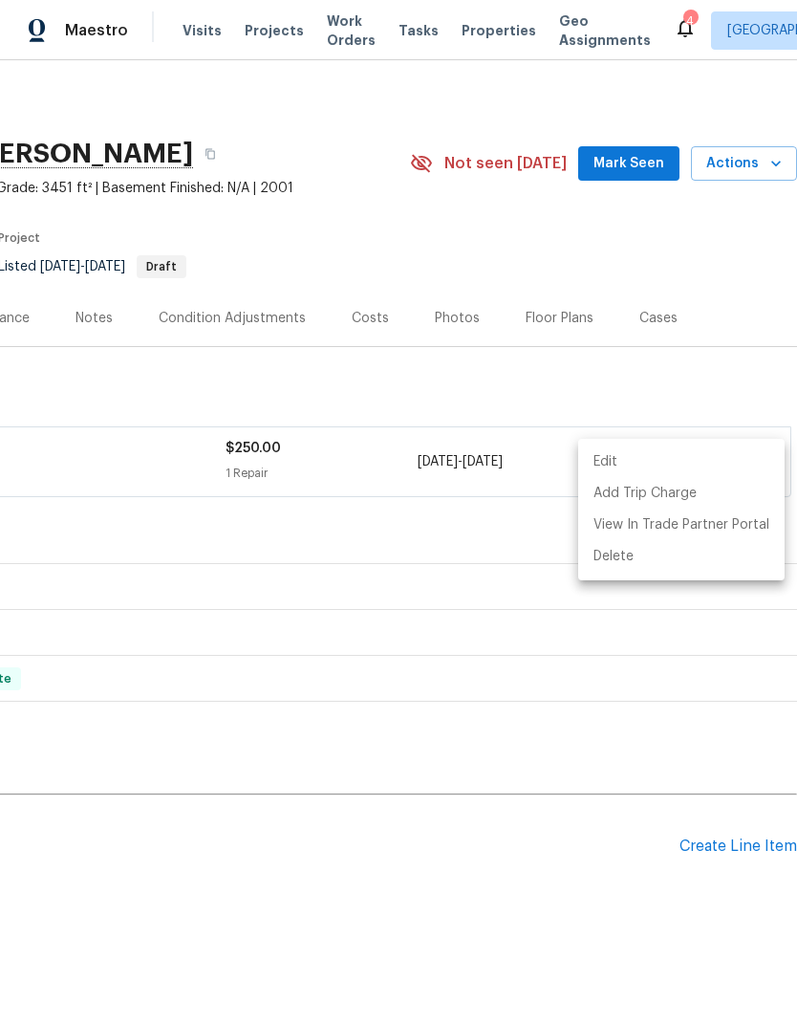
click at [397, 915] on div at bounding box center [398, 511] width 797 height 1023
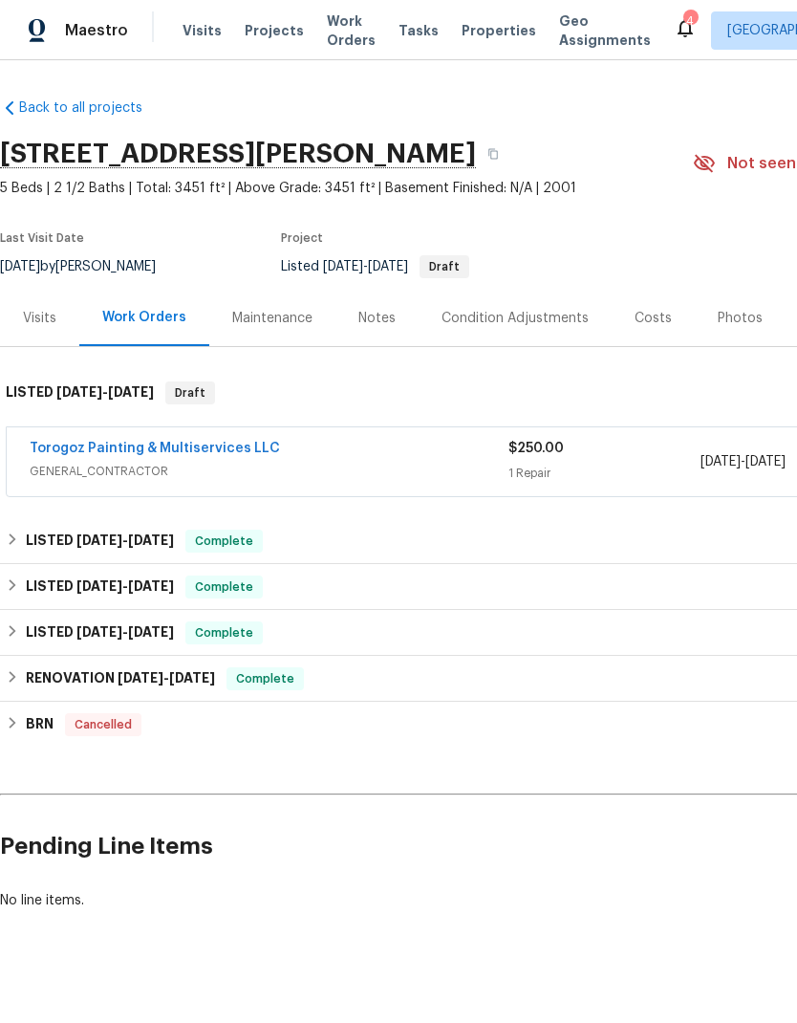
scroll to position [0, 0]
click at [211, 446] on link "Torogoz Painting & Multiservices LLC" at bounding box center [155, 448] width 250 height 13
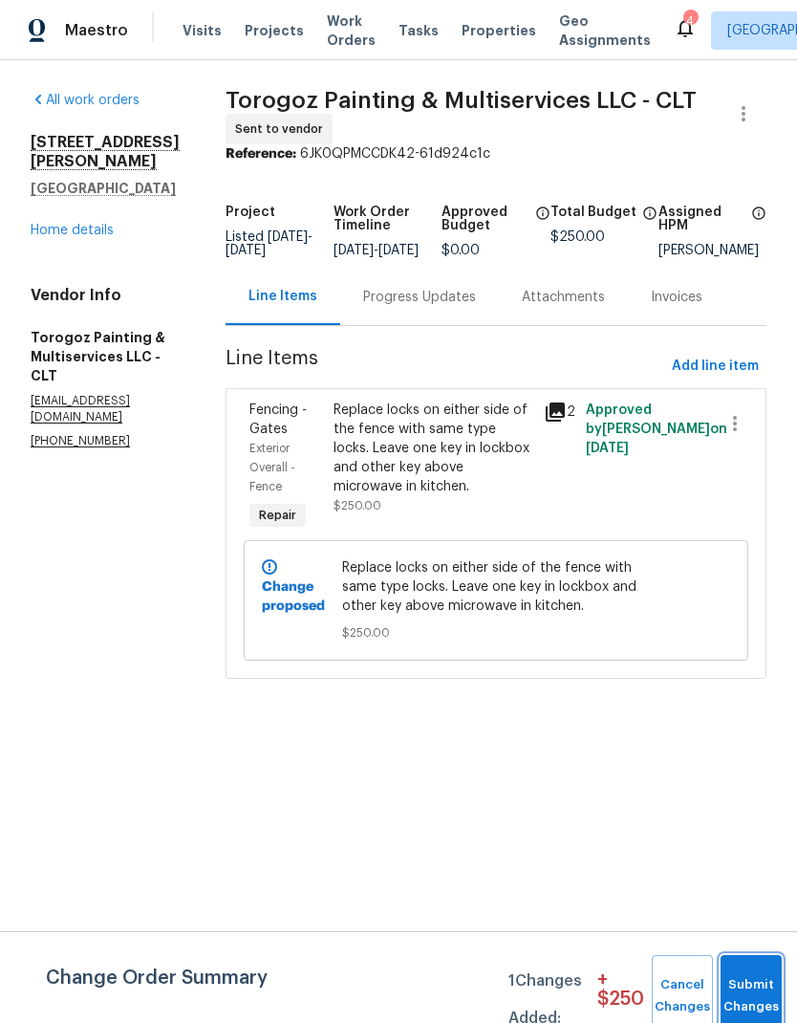
click at [749, 990] on button "Submit Changes" at bounding box center [751, 996] width 61 height 82
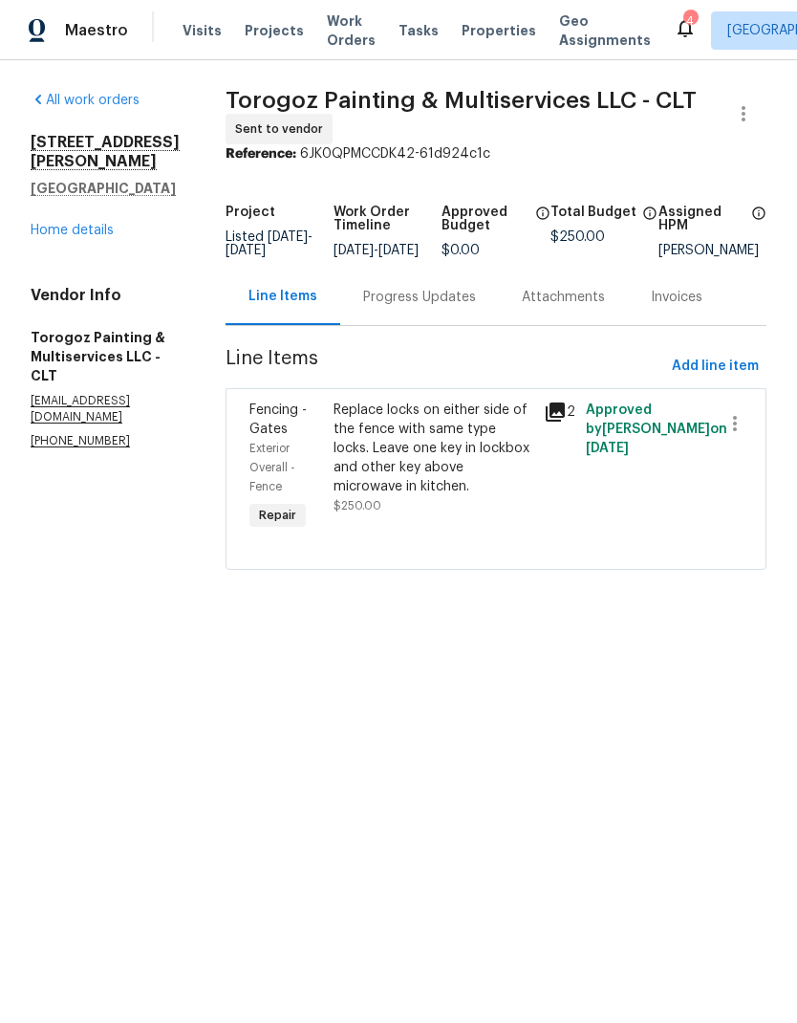
click at [447, 307] on div "Progress Updates" at bounding box center [419, 297] width 113 height 19
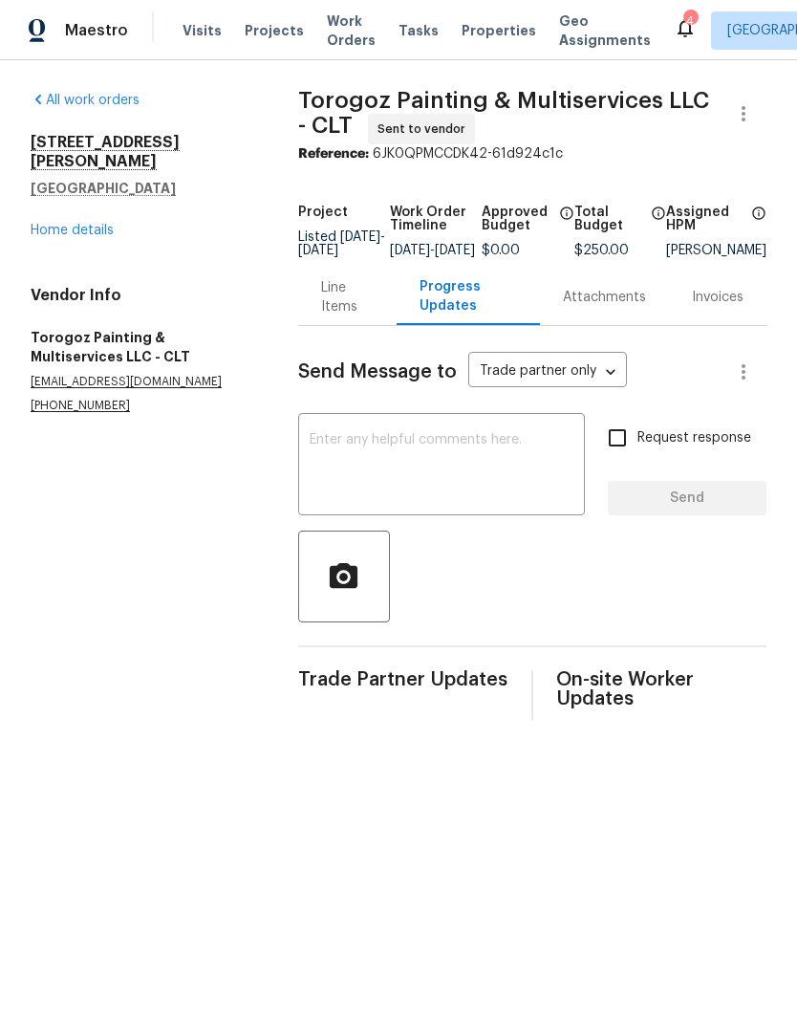
click at [413, 490] on textarea at bounding box center [442, 466] width 264 height 67
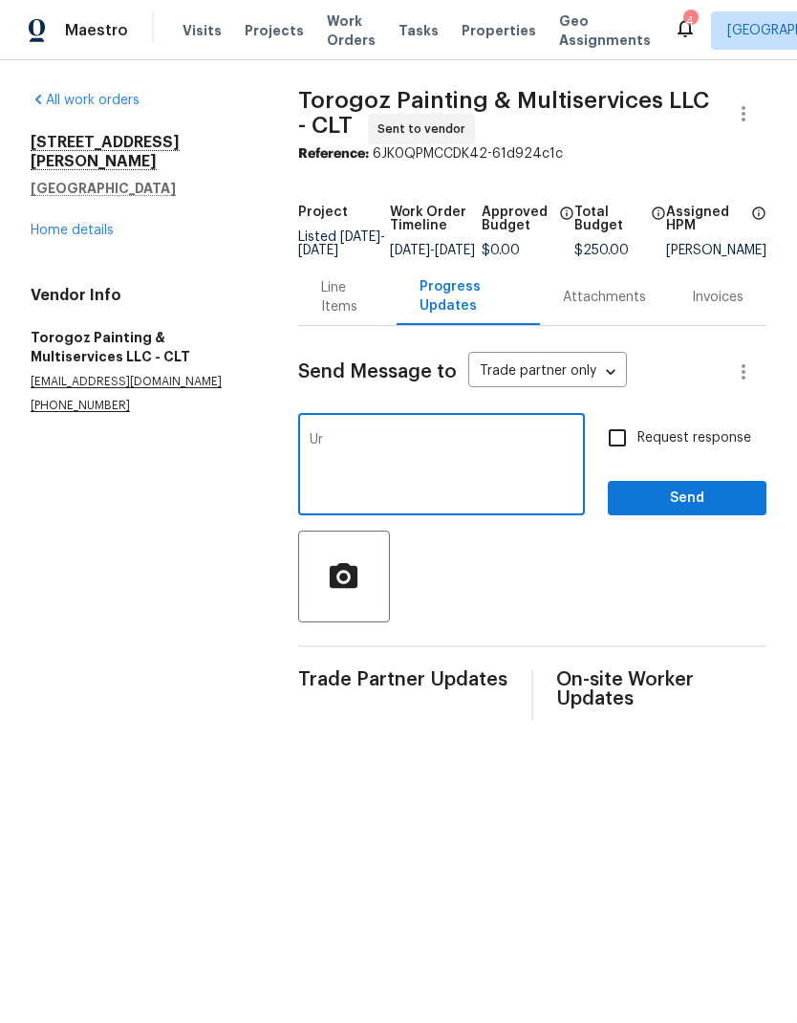
type textarea "U"
click at [316, 451] on textarea "Issues with neighborhood kids accessing backyard" at bounding box center [442, 466] width 264 height 67
click at [316, 450] on textarea "Issues with neighborhood kids accessing backyard" at bounding box center [442, 466] width 264 height 67
click at [559, 471] on textarea "Safety and security issues with neighborhood kids accessing backyard" at bounding box center [442, 466] width 264 height 67
click at [571, 465] on textarea "Safety and security issues with neighborhood kids accessing backyard. Please re…" at bounding box center [442, 466] width 264 height 67
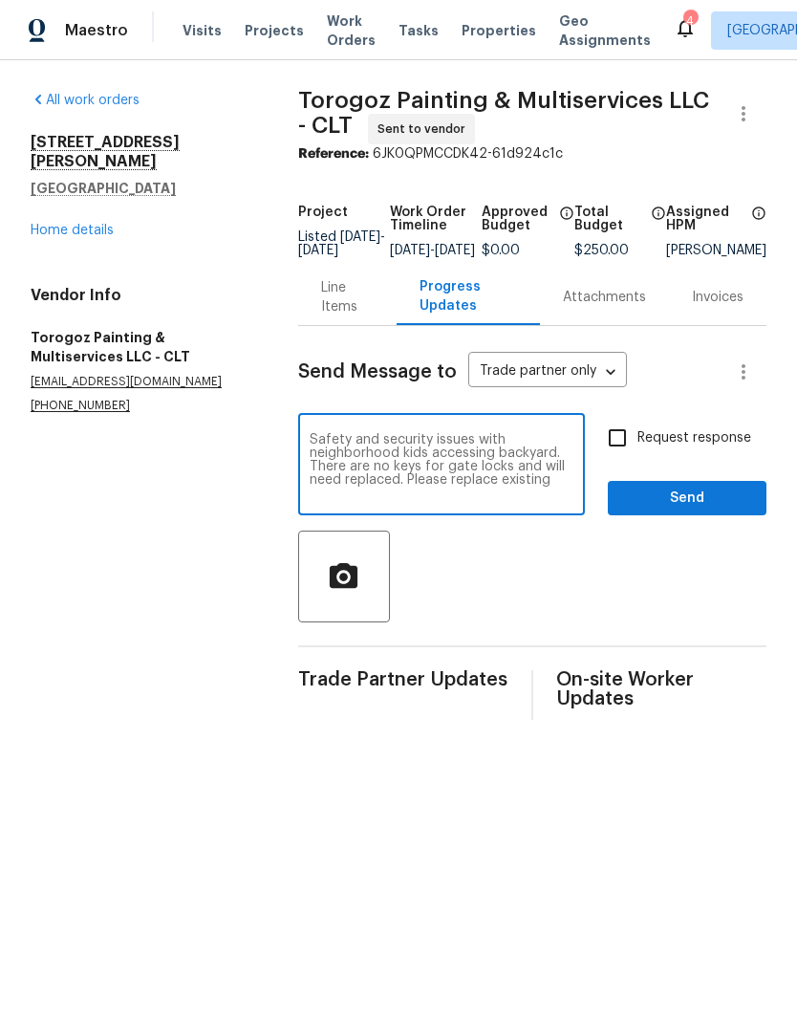
click at [551, 495] on textarea "Safety and security issues with neighborhood kids accessing backyard. There are…" at bounding box center [442, 466] width 264 height 67
click at [500, 500] on textarea "Safety and security issues with neighborhood kids accessing backyard. There are…" at bounding box center [442, 466] width 264 height 67
paste textarea "[URL][DOMAIN_NAME]"
type textarea "Safety and security issues with neighborhood kids accessing backyard. There are…"
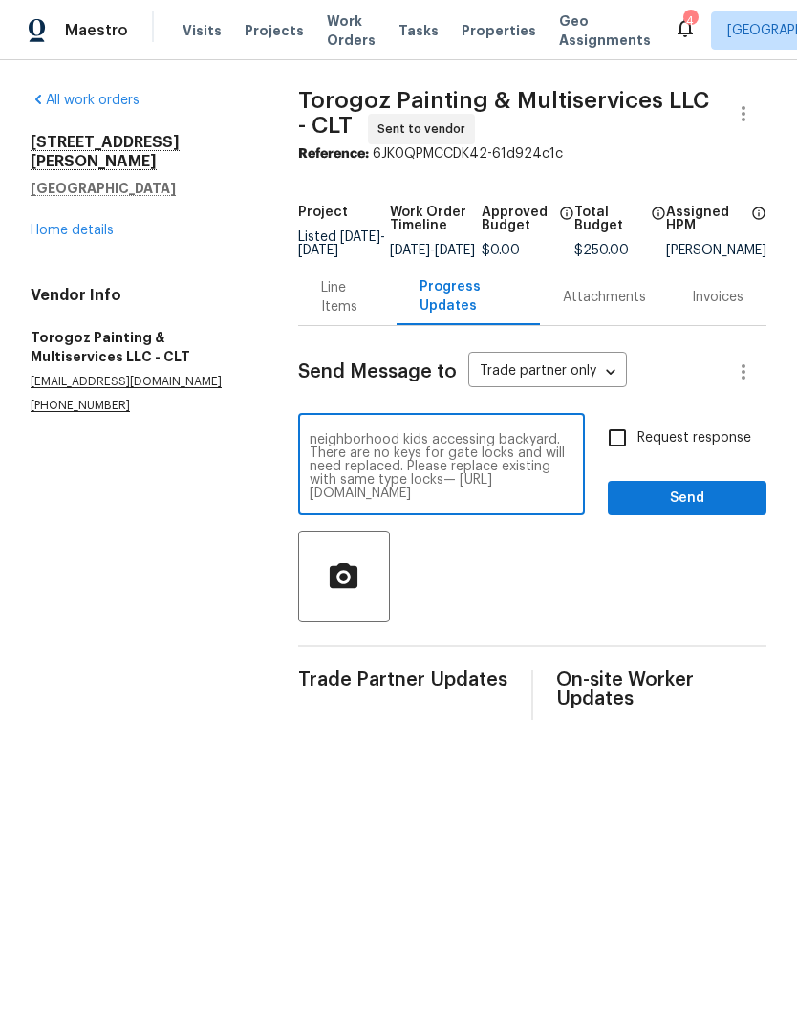
click at [629, 443] on input "Request response" at bounding box center [617, 438] width 40 height 40
checkbox input "true"
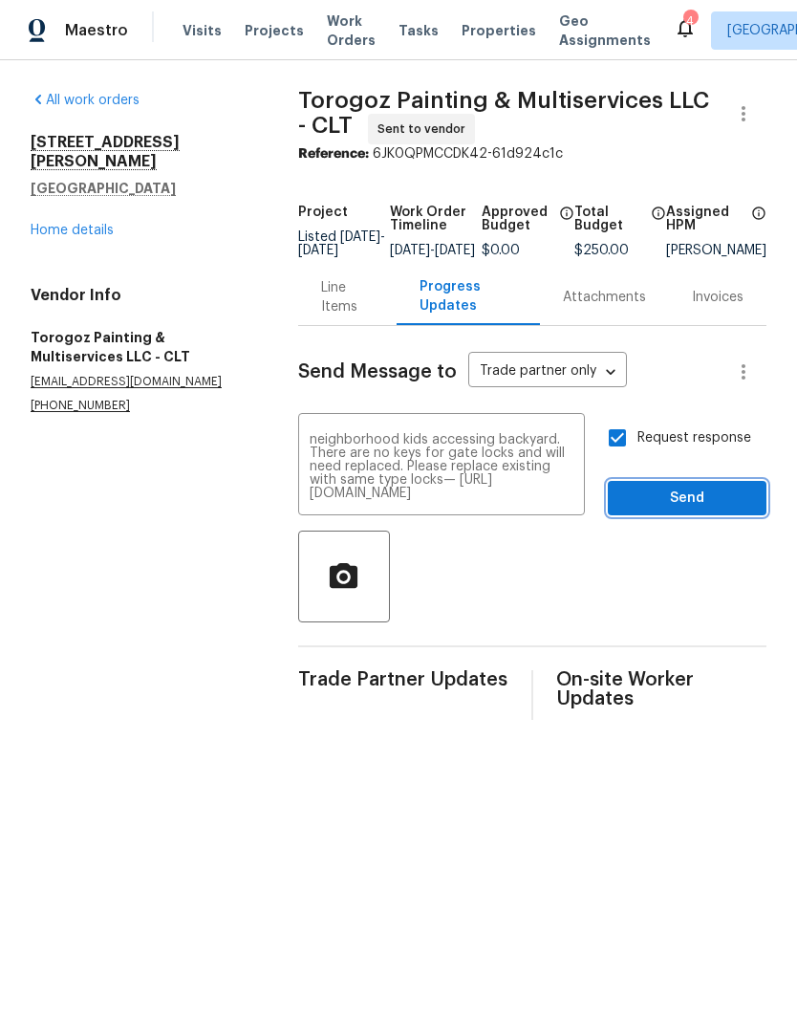
click at [726, 504] on span "Send" at bounding box center [687, 499] width 128 height 24
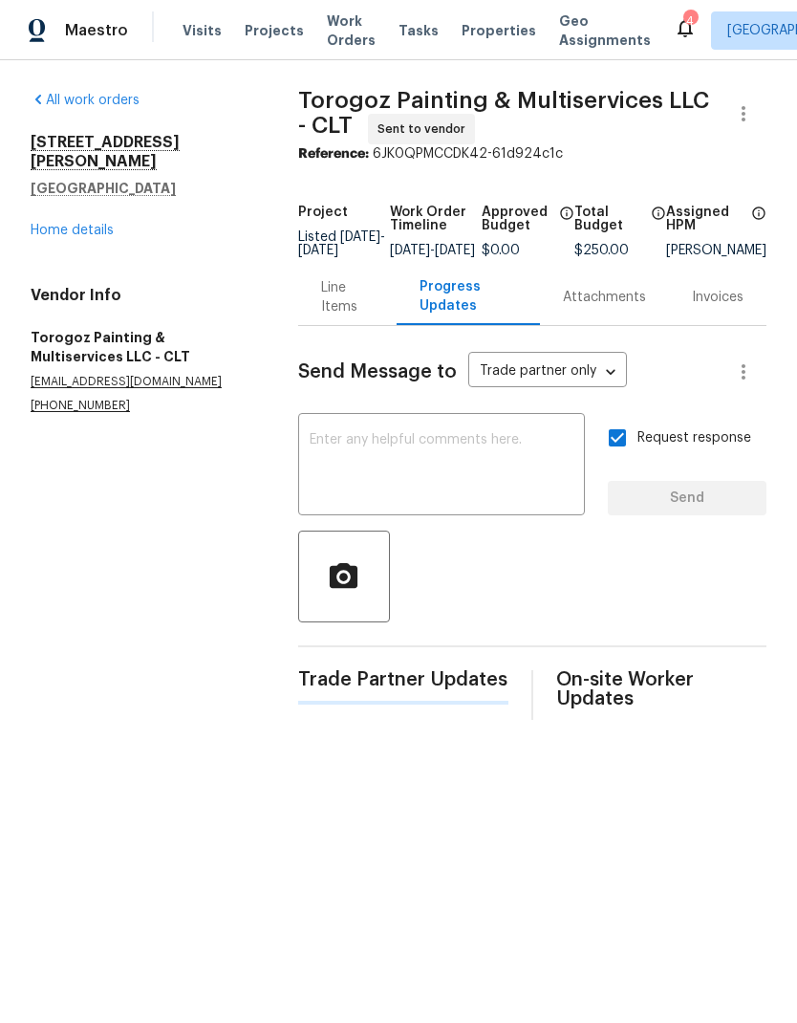
scroll to position [0, 0]
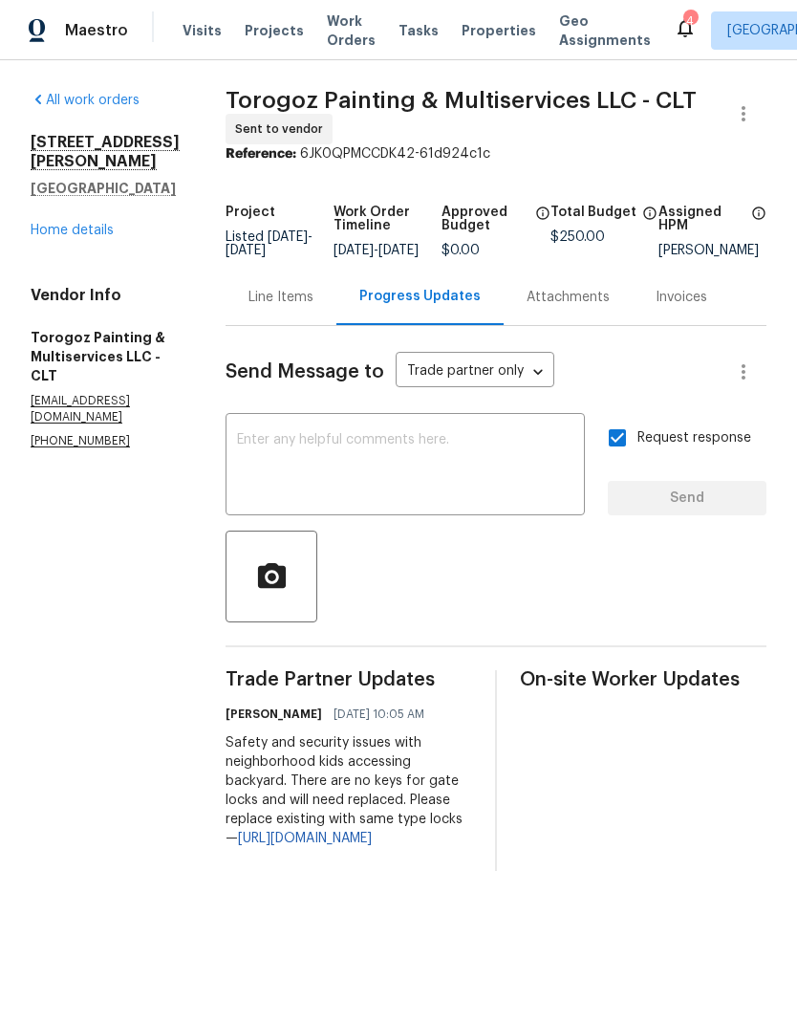
click at [80, 224] on link "Home details" at bounding box center [72, 230] width 83 height 13
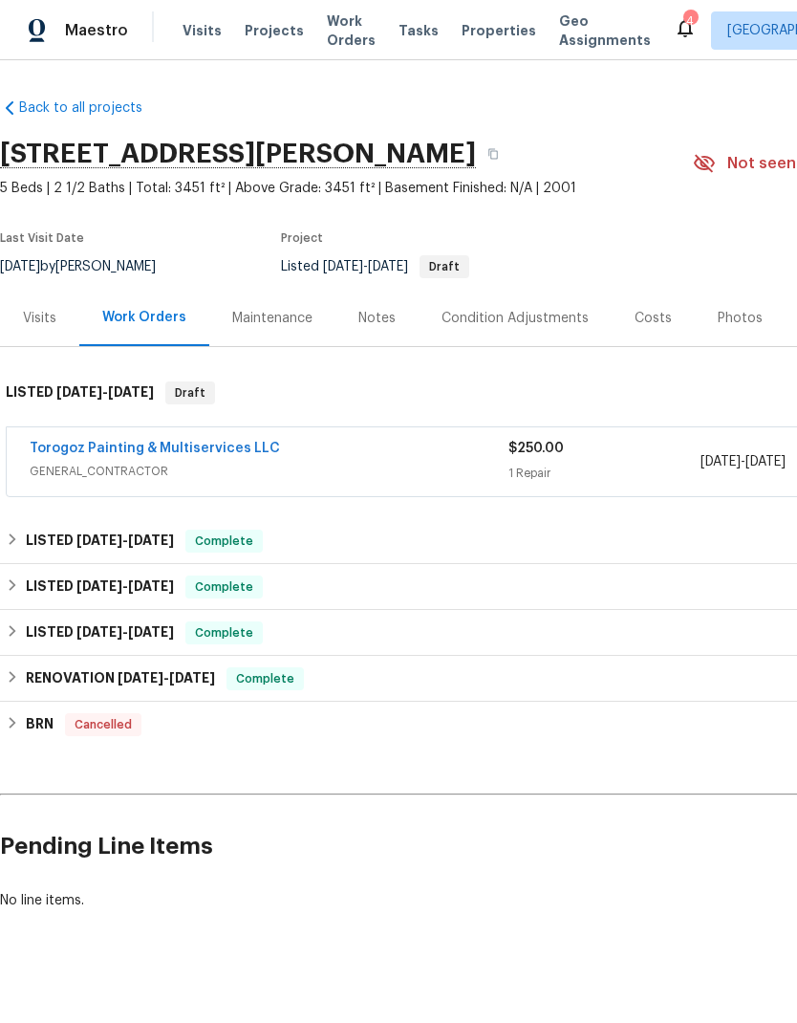
click at [162, 685] on h6 "RENOVATION [DATE] - [DATE]" at bounding box center [120, 678] width 189 height 23
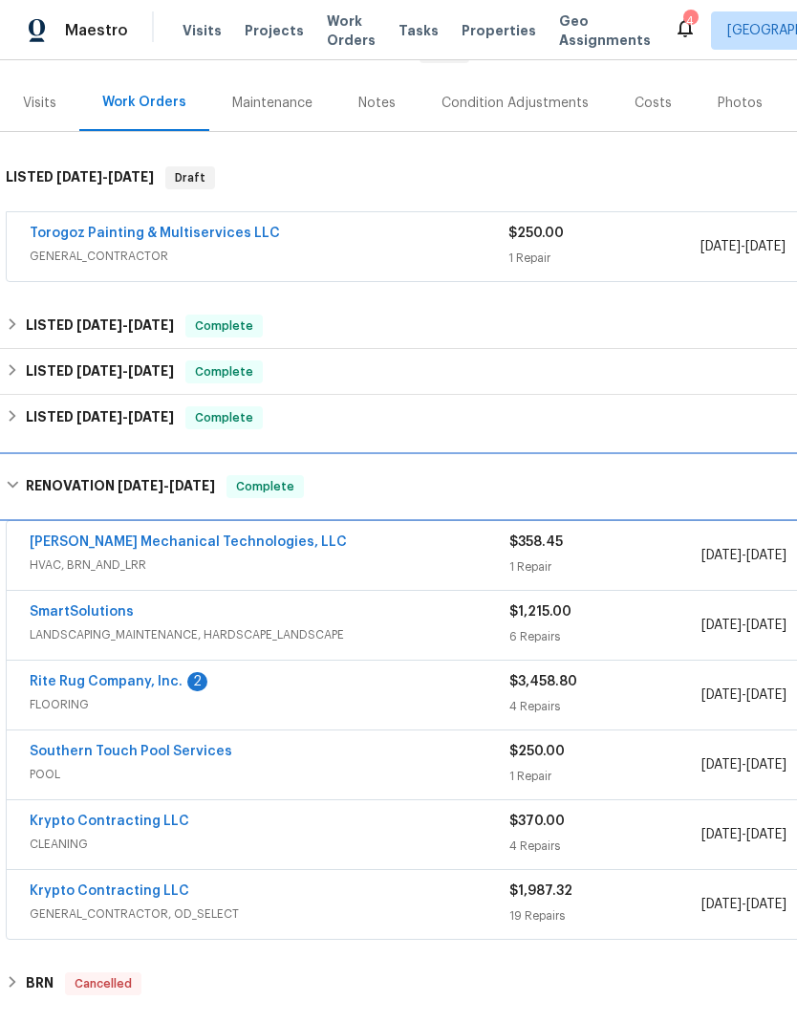
scroll to position [217, 0]
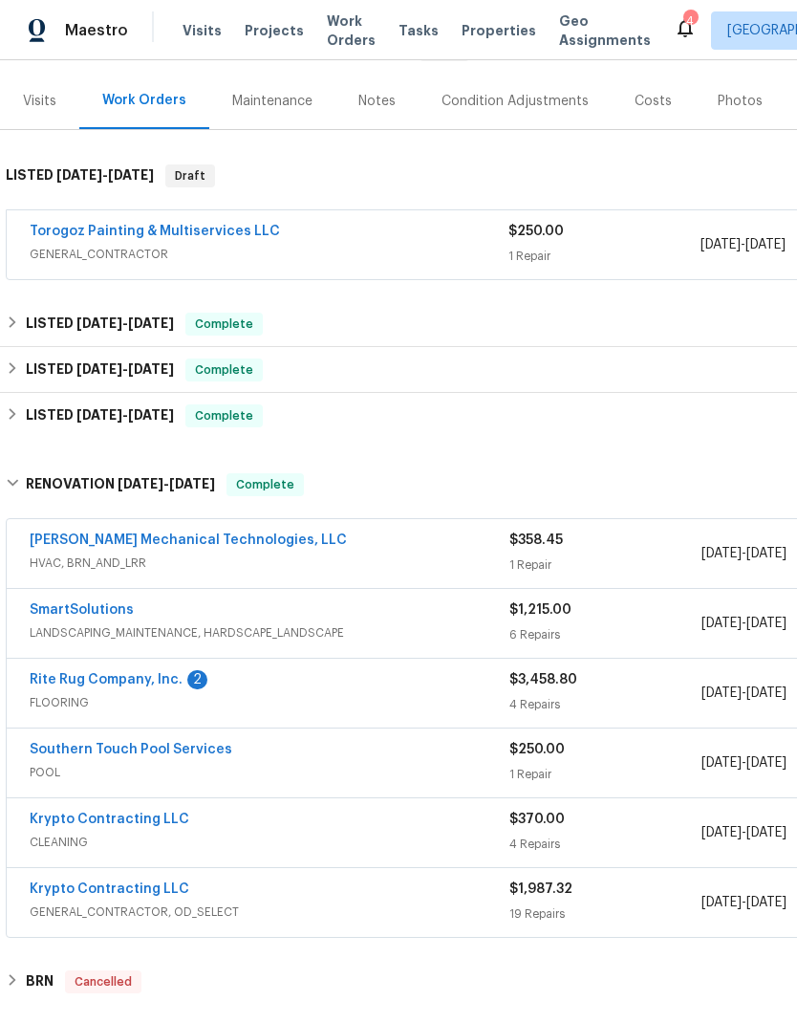
click at [139, 684] on link "Rite Rug Company, Inc." at bounding box center [106, 679] width 153 height 13
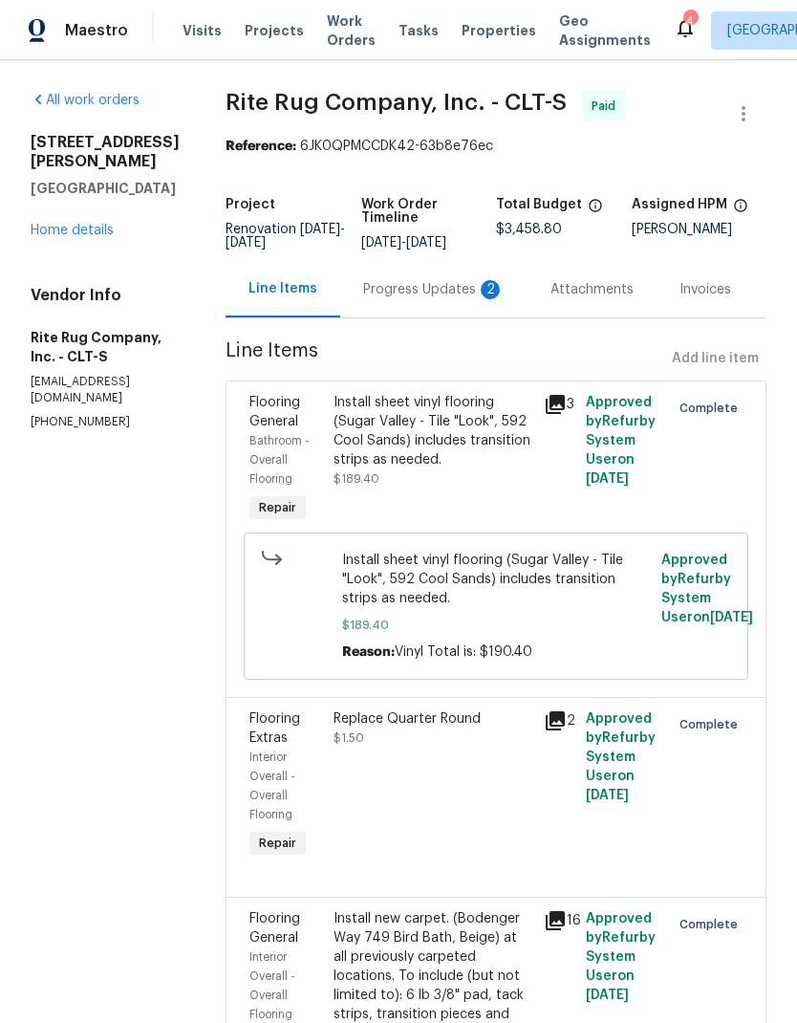
click at [437, 299] on div "Progress Updates 2" at bounding box center [433, 289] width 141 height 19
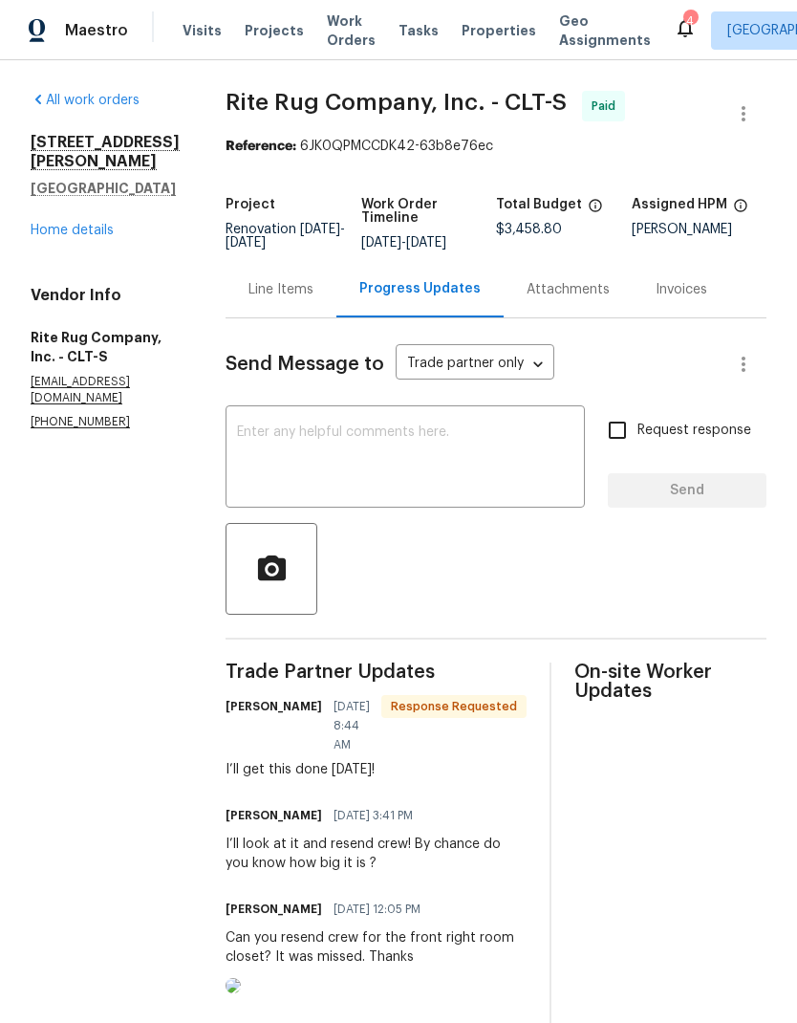
click at [59, 224] on link "Home details" at bounding box center [72, 230] width 83 height 13
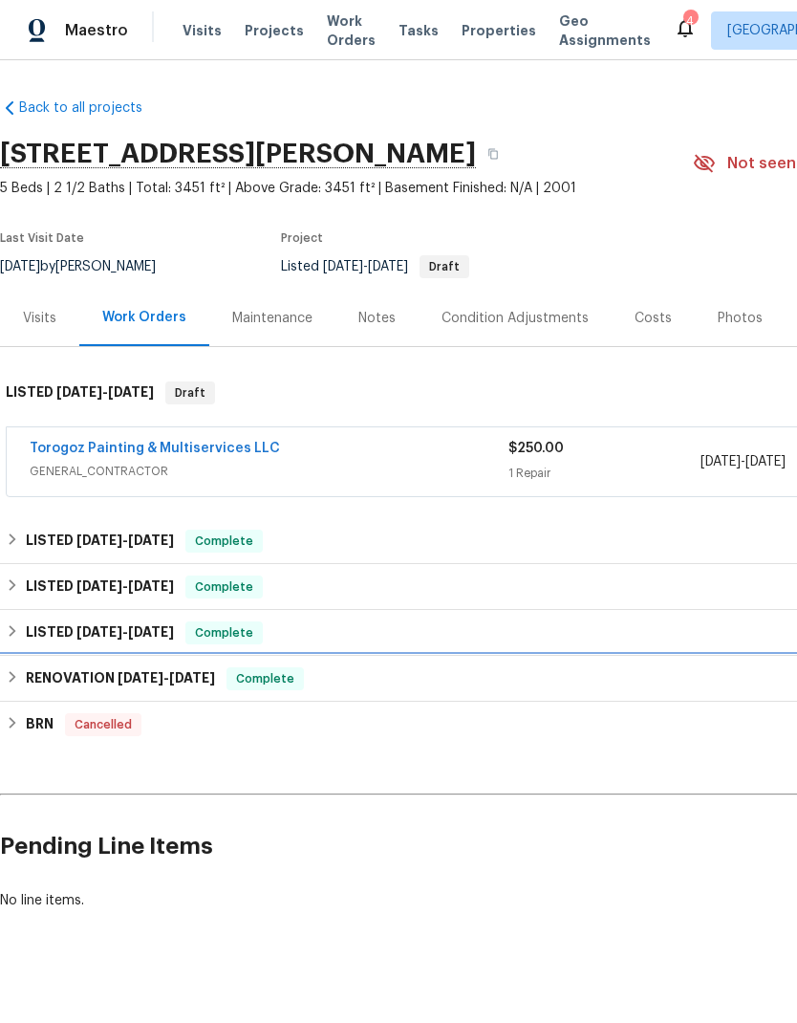
click at [58, 671] on h6 "RENOVATION [DATE] - [DATE]" at bounding box center [120, 678] width 189 height 23
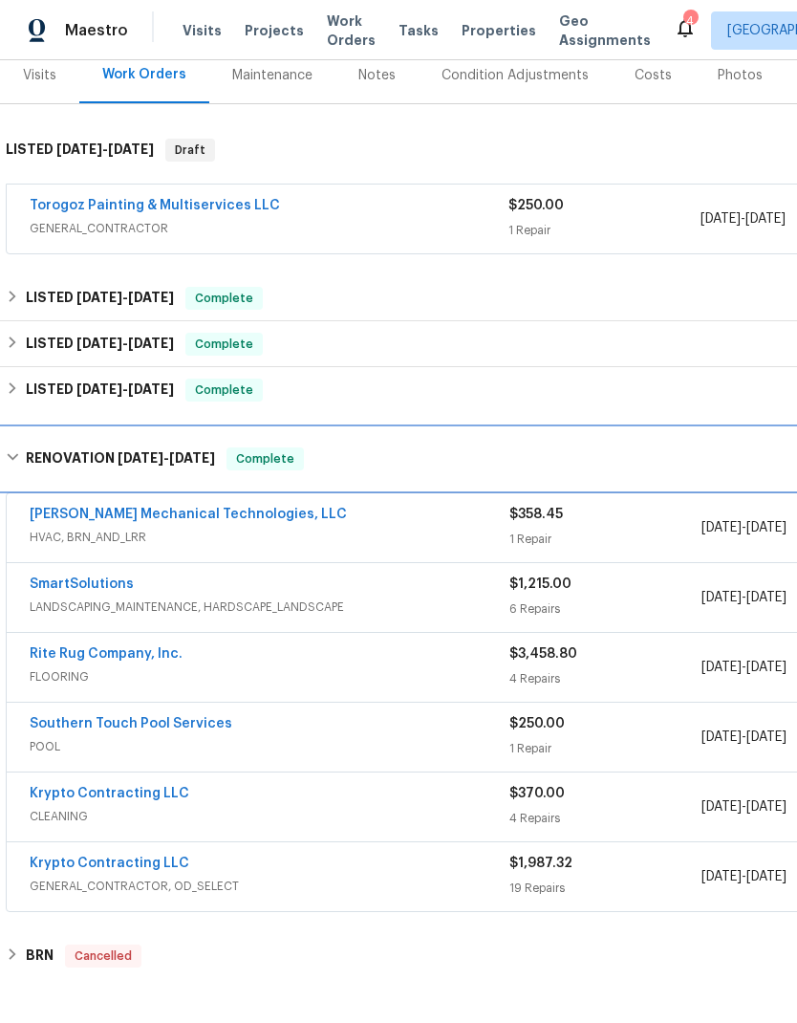
scroll to position [244, 0]
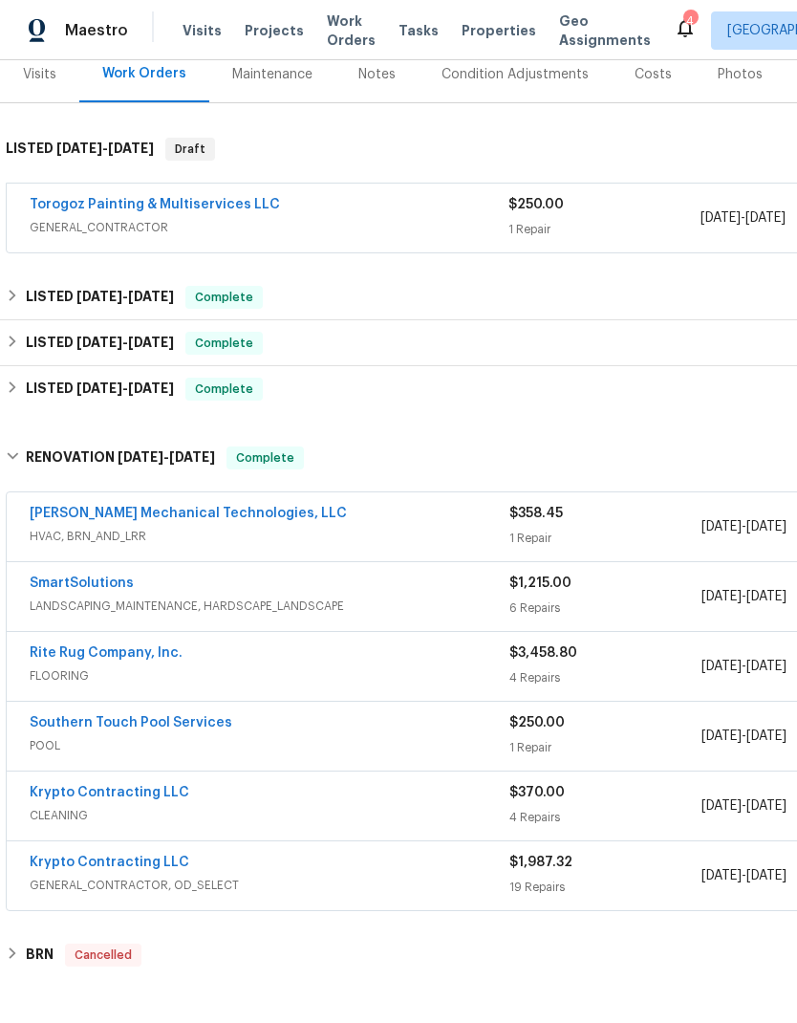
click at [55, 726] on link "Southern Touch Pool Services" at bounding box center [131, 722] width 203 height 13
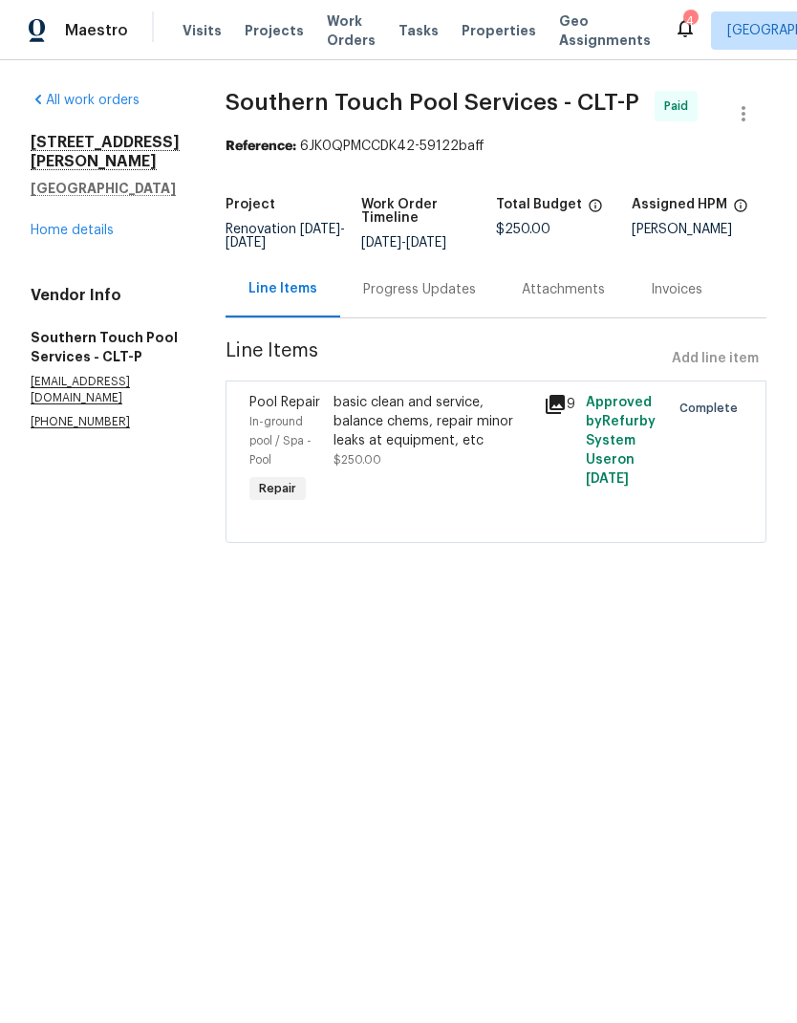
click at [436, 299] on div "Progress Updates" at bounding box center [419, 289] width 113 height 19
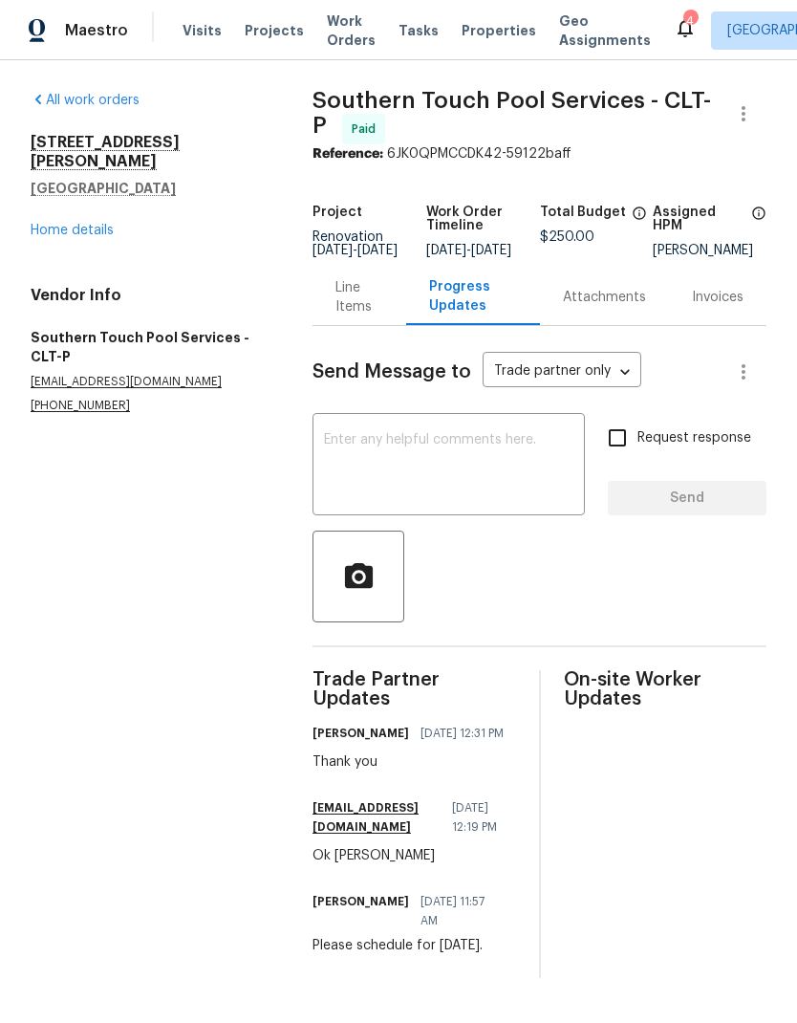
click at [47, 224] on link "Home details" at bounding box center [72, 230] width 83 height 13
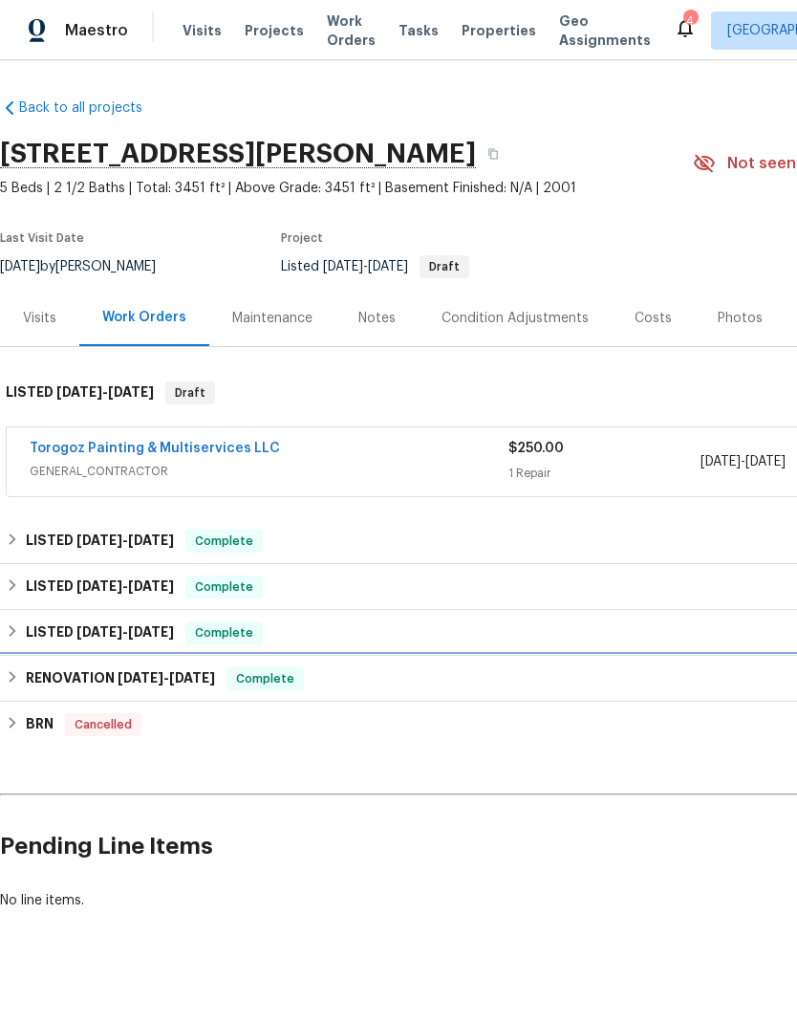
click at [51, 679] on h6 "RENOVATION [DATE] - [DATE]" at bounding box center [120, 678] width 189 height 23
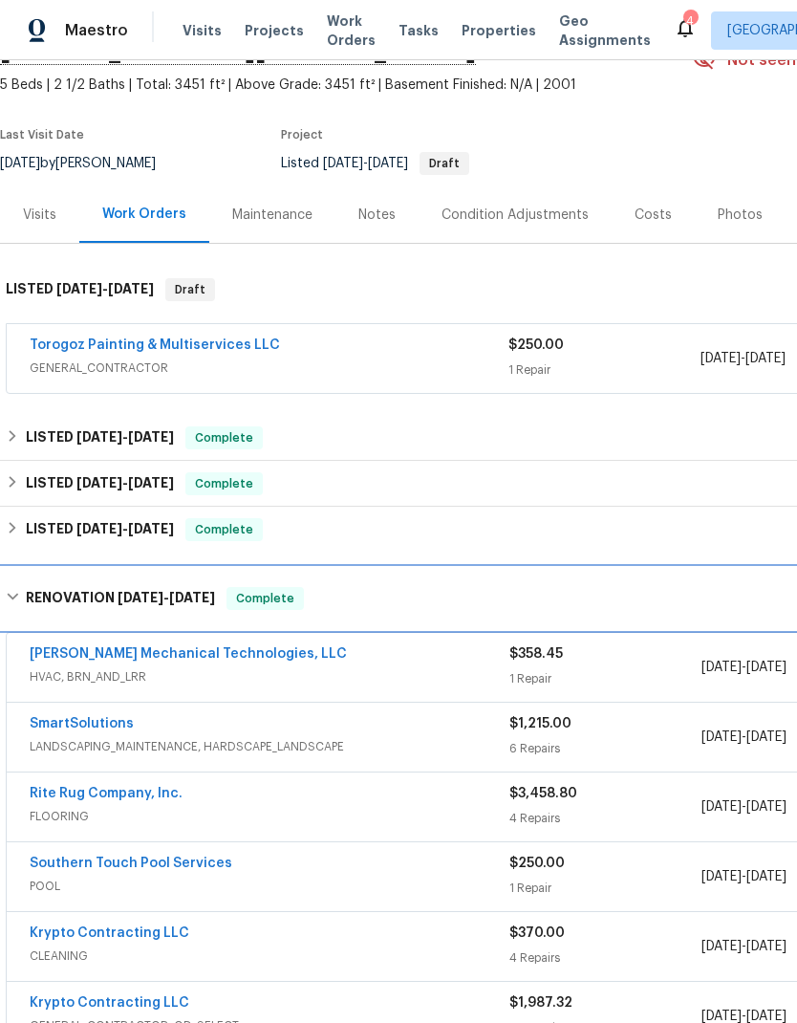
scroll to position [103, 0]
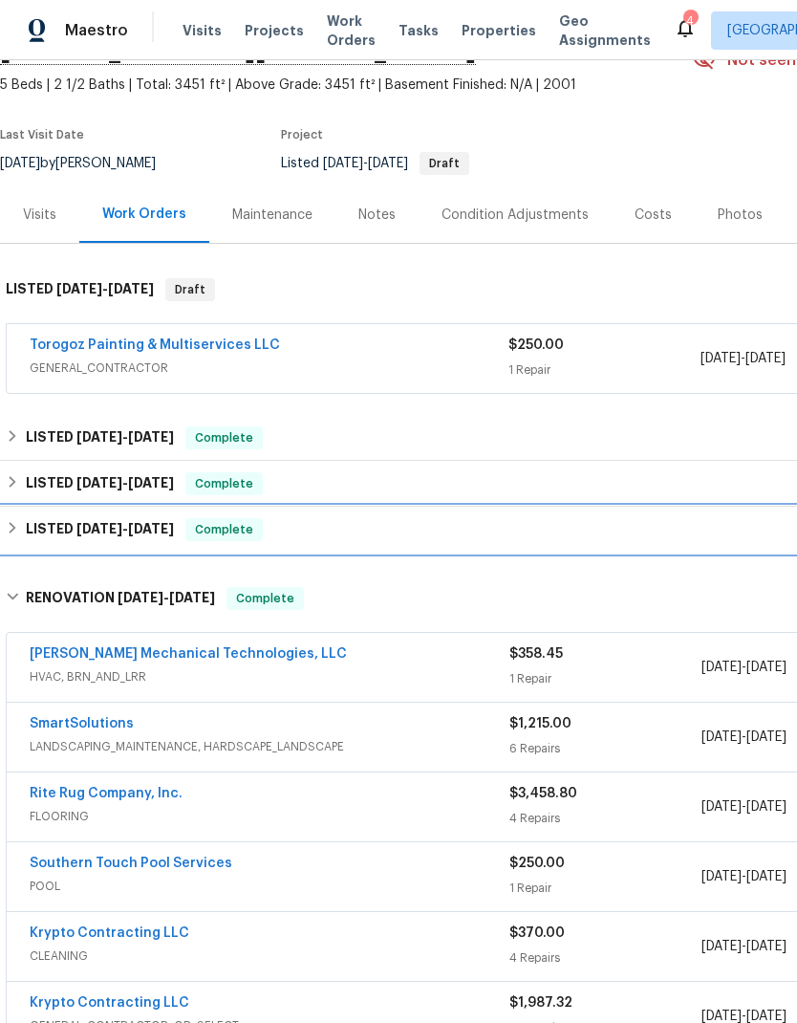
click at [104, 527] on span "[DATE]" at bounding box center [99, 528] width 46 height 13
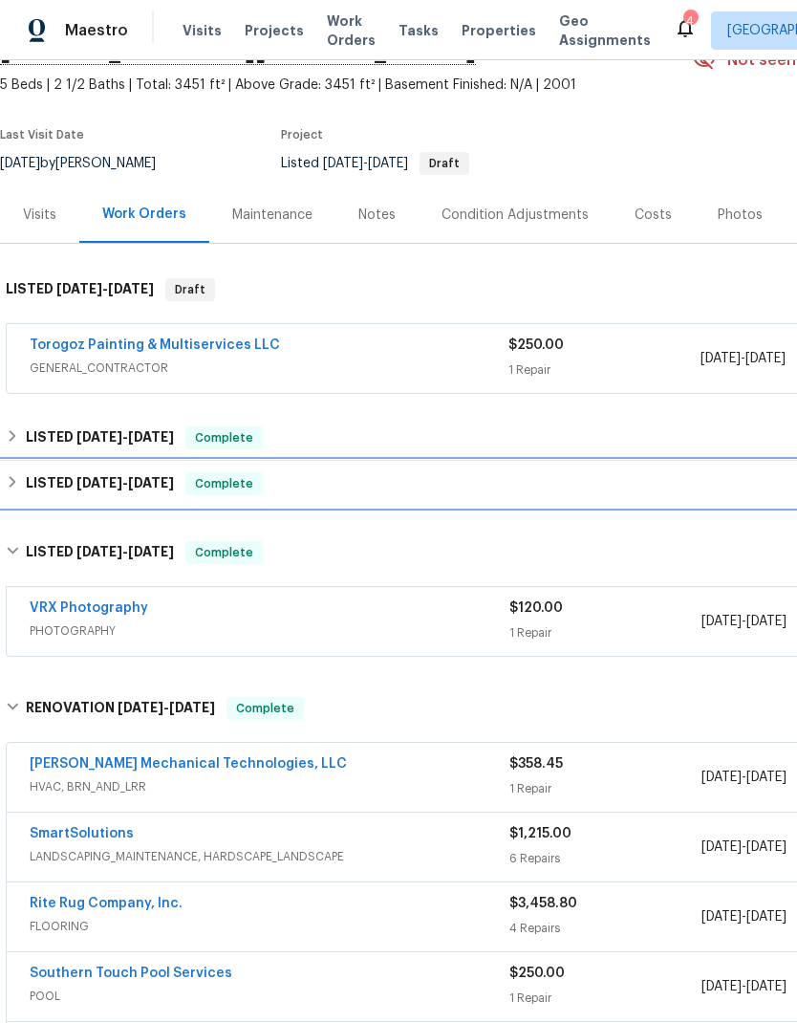
click at [146, 492] on h6 "LISTED [DATE] - [DATE]" at bounding box center [100, 483] width 148 height 23
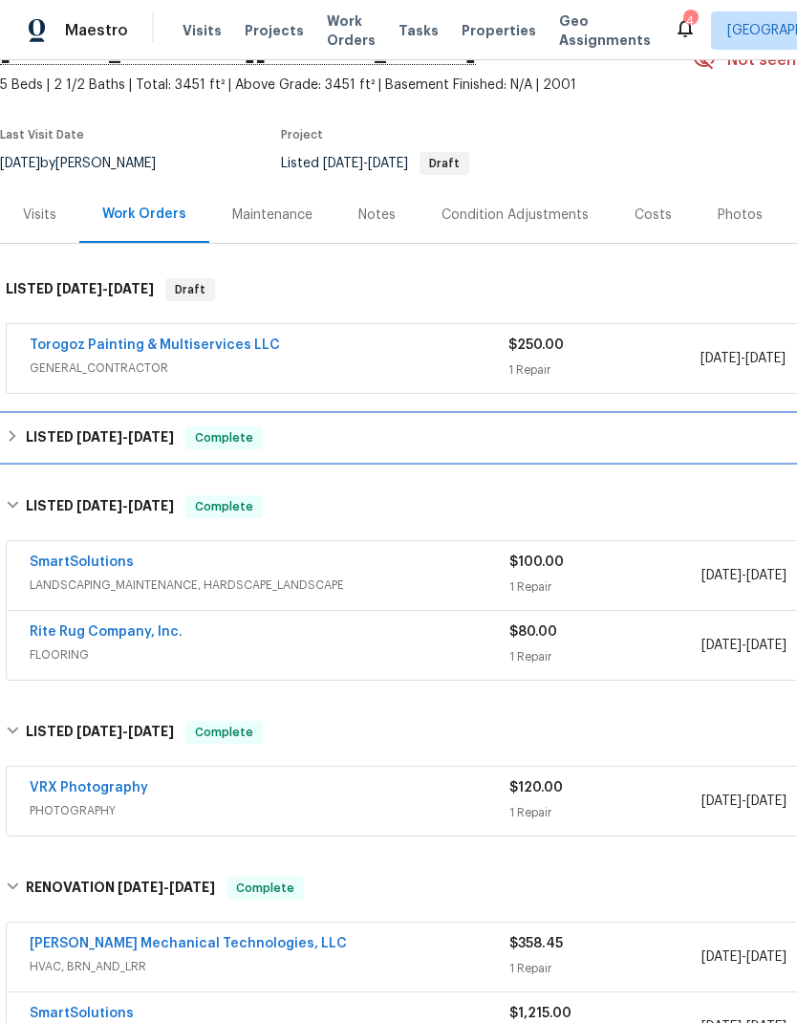
click at [143, 445] on h6 "LISTED [DATE] - [DATE]" at bounding box center [100, 437] width 148 height 23
